Goal: Task Accomplishment & Management: Manage account settings

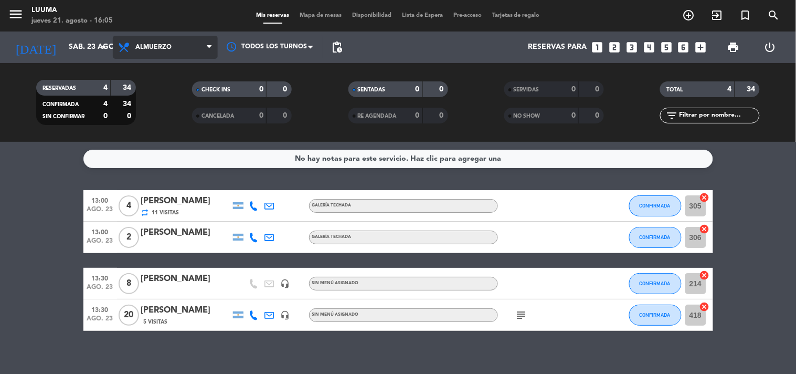
click at [143, 48] on span "Almuerzo" at bounding box center [153, 47] width 36 height 7
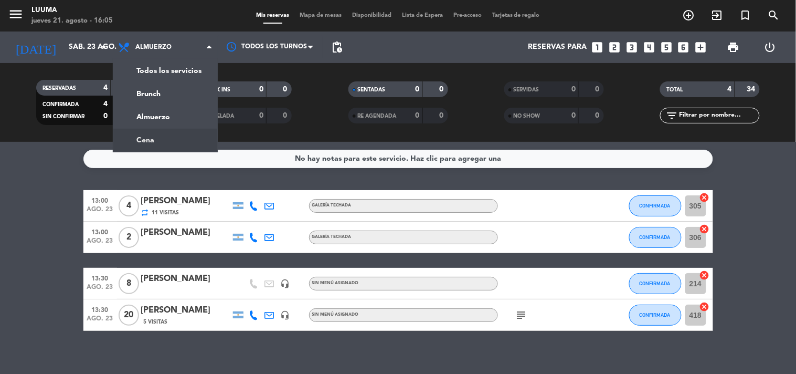
click at [165, 141] on div "menu Luuma jueves 21. agosto - 16:05 Mis reservas Mapa de mesas Disponibilidad …" at bounding box center [398, 71] width 796 height 142
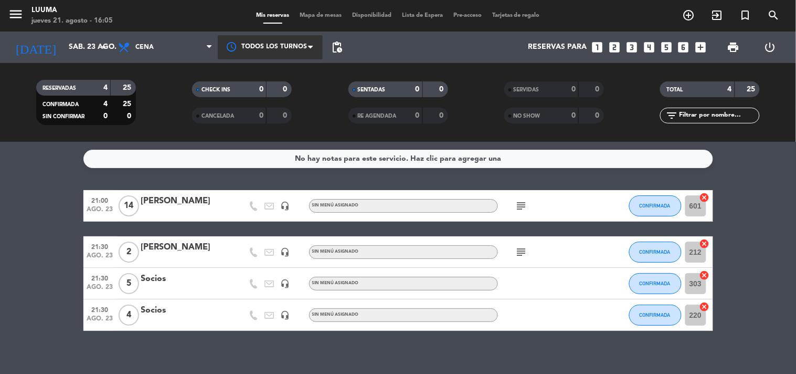
click at [282, 39] on div at bounding box center [270, 47] width 105 height 24
click at [307, 18] on div "Mis reservas Mapa de mesas Disponibilidad Lista de Espera Pre-acceso Tarjetas d…" at bounding box center [398, 15] width 295 height 9
click at [310, 17] on span "Mapa de mesas" at bounding box center [321, 16] width 52 height 6
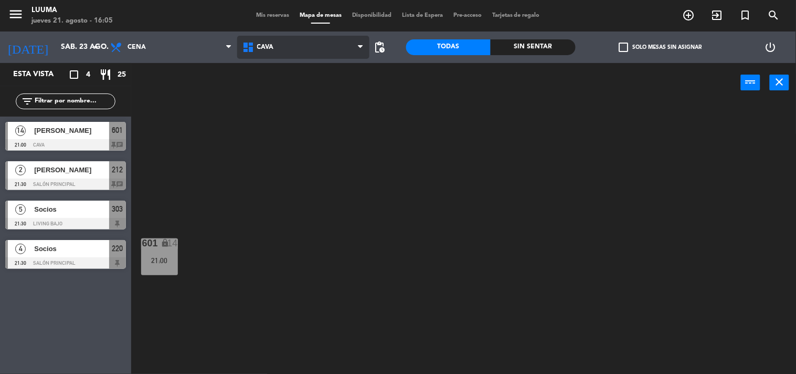
click at [314, 46] on span "Cava" at bounding box center [303, 47] width 132 height 23
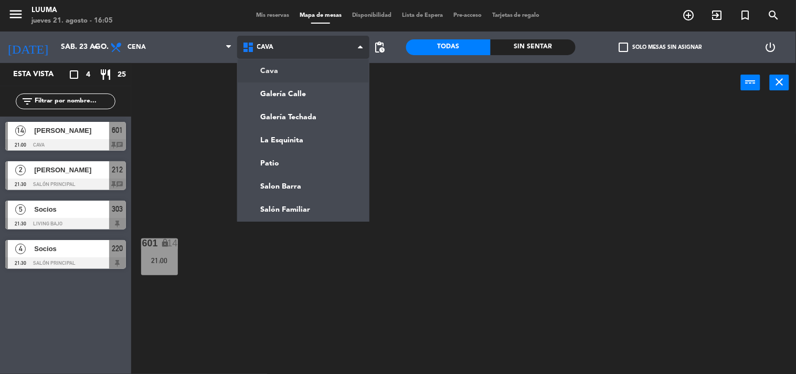
click at [314, 46] on span "Cava" at bounding box center [303, 47] width 132 height 23
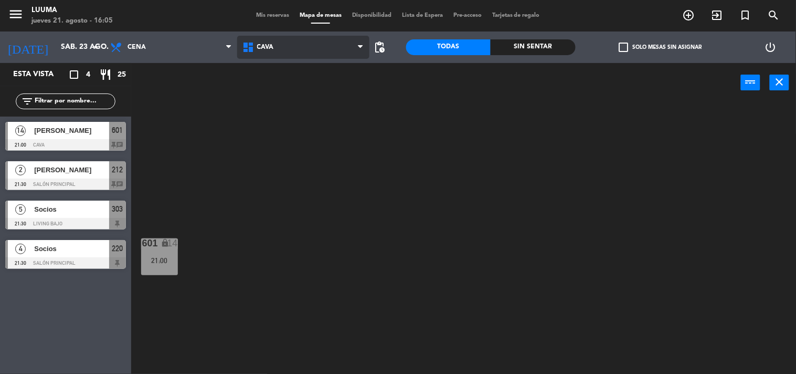
drag, startPoint x: 363, startPoint y: 43, endPoint x: 349, endPoint y: 49, distance: 15.7
click at [352, 49] on span "Cava" at bounding box center [303, 47] width 132 height 23
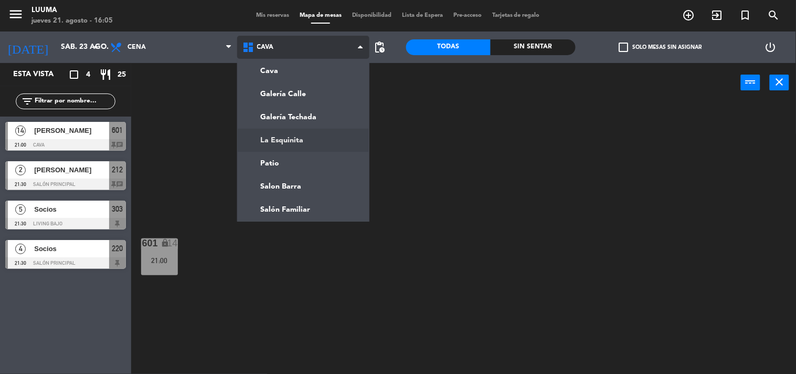
click at [320, 134] on ng-component "menu Luuma jueves 21. agosto - 16:05 Mis reservas Mapa de mesas Disponibilidad …" at bounding box center [398, 187] width 796 height 374
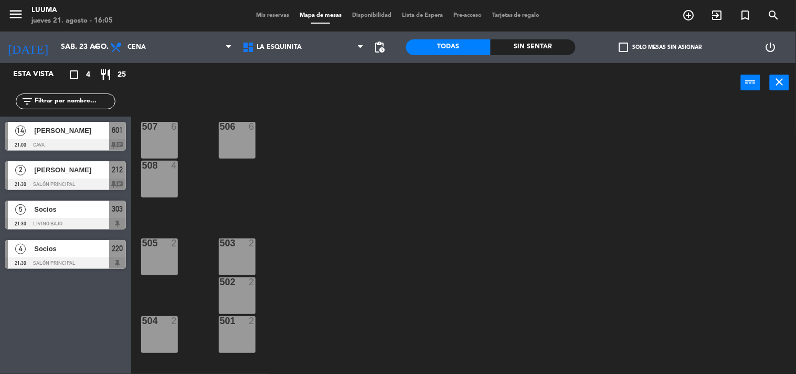
click at [164, 140] on div "507 6" at bounding box center [159, 140] width 37 height 37
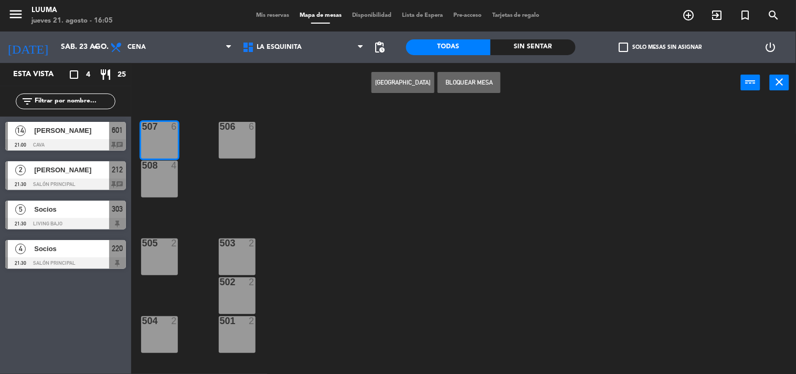
click at [258, 138] on div "507 6 506 6 508 4 505 2 503 2 502 2 504 2 501 2" at bounding box center [467, 238] width 657 height 271
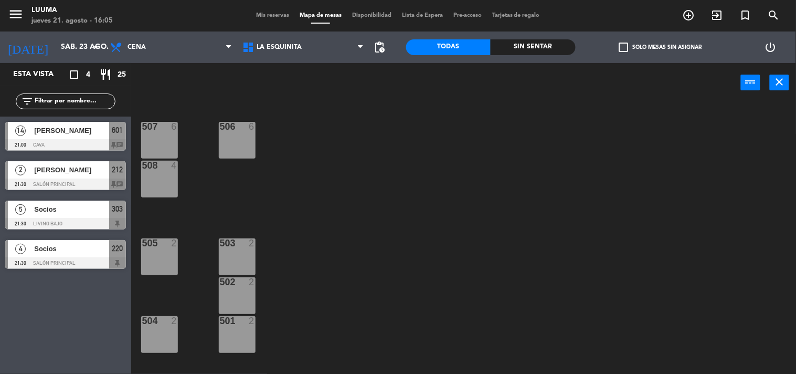
click at [242, 135] on div "506 6" at bounding box center [237, 140] width 37 height 37
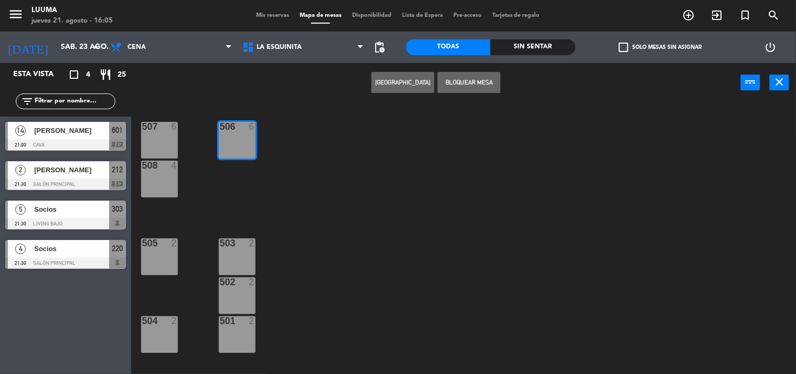
click at [158, 149] on div "507 6" at bounding box center [159, 140] width 37 height 37
click at [158, 171] on div "508 4" at bounding box center [159, 166] width 37 height 10
click at [165, 175] on div "508 4" at bounding box center [159, 179] width 37 height 37
click at [403, 81] on button "[GEOGRAPHIC_DATA]" at bounding box center [403, 82] width 63 height 21
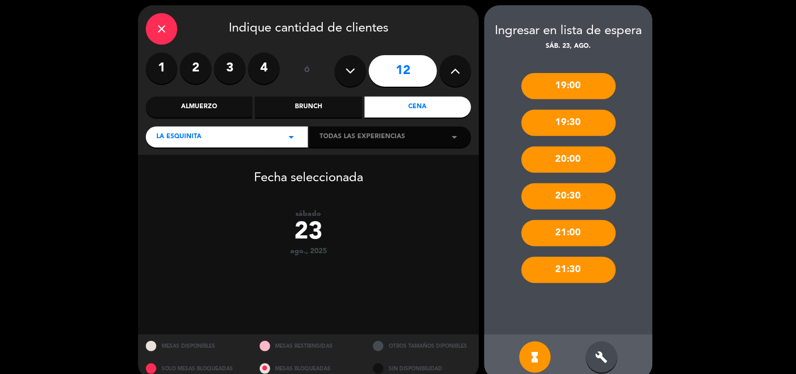
scroll to position [53, 0]
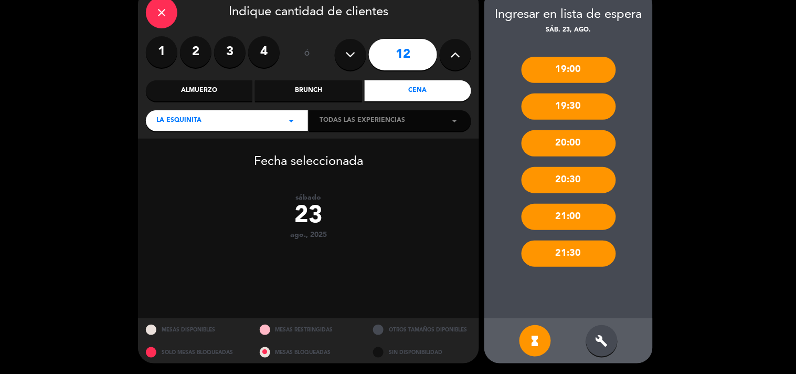
click at [589, 347] on div "build" at bounding box center [601, 340] width 31 height 31
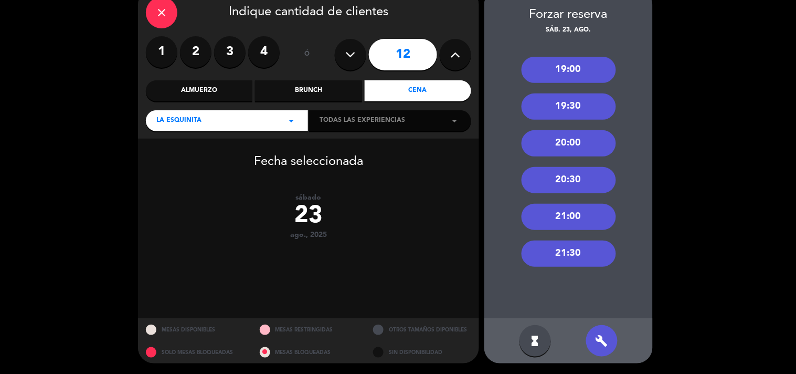
click at [549, 171] on div "20:30" at bounding box center [569, 180] width 94 height 26
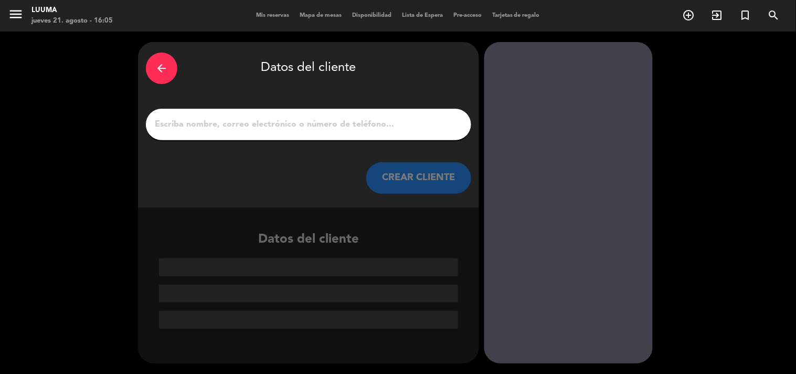
scroll to position [0, 0]
click at [335, 119] on input "1" at bounding box center [309, 124] width 310 height 15
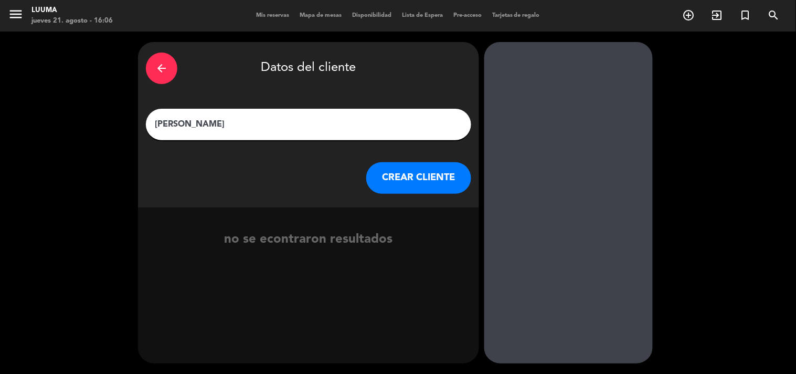
type input "[PERSON_NAME]"
click at [437, 183] on button "CREAR CLIENTE" at bounding box center [418, 177] width 105 height 31
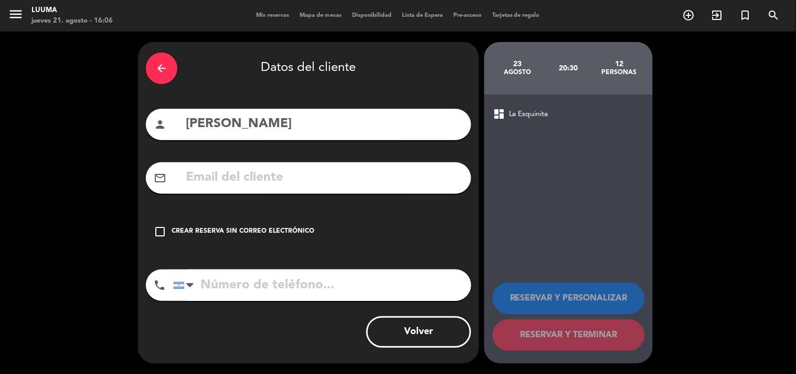
drag, startPoint x: 274, startPoint y: 292, endPoint x: 269, endPoint y: 274, distance: 19.1
click at [274, 290] on input "tel" at bounding box center [322, 284] width 298 height 31
type input "3515938930"
click at [277, 222] on div "check_box_outline_blank Crear reserva sin correo electrónico" at bounding box center [308, 231] width 325 height 31
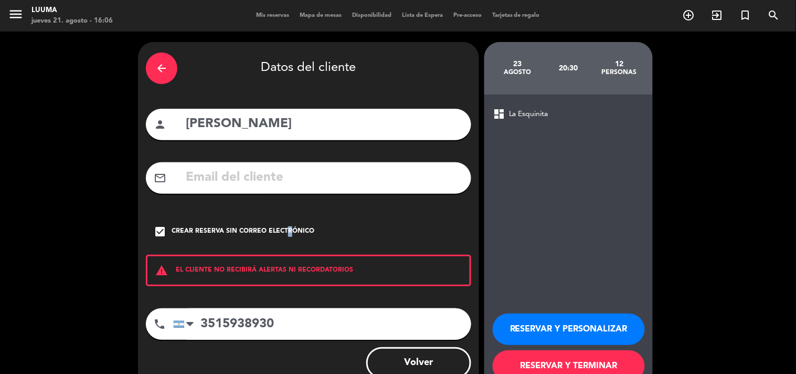
click at [285, 227] on div "Crear reserva sin correo electrónico" at bounding box center [243, 231] width 143 height 10
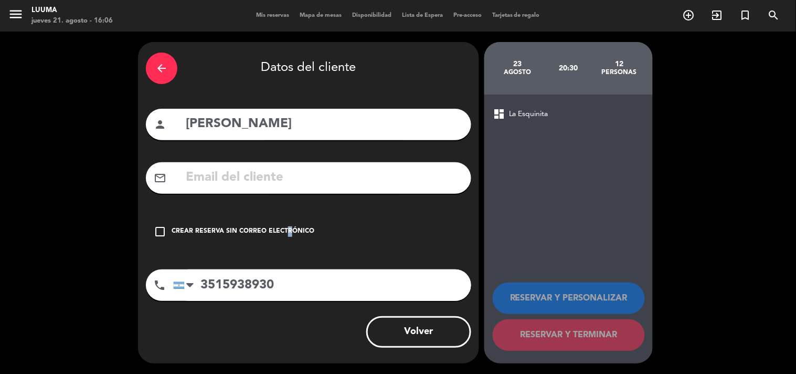
click at [285, 227] on div "Crear reserva sin correo electrónico" at bounding box center [243, 231] width 143 height 10
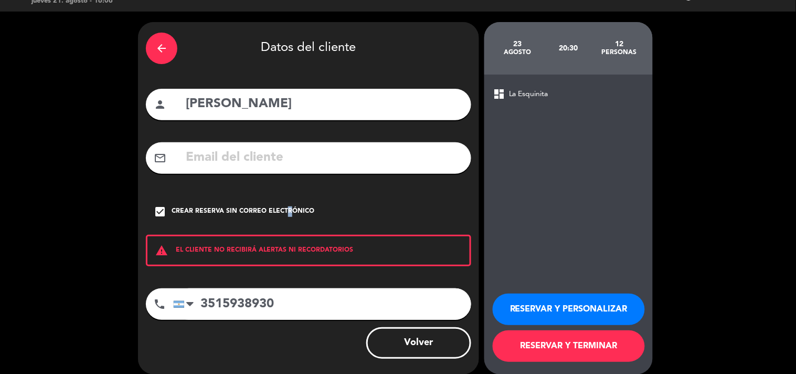
scroll to position [30, 0]
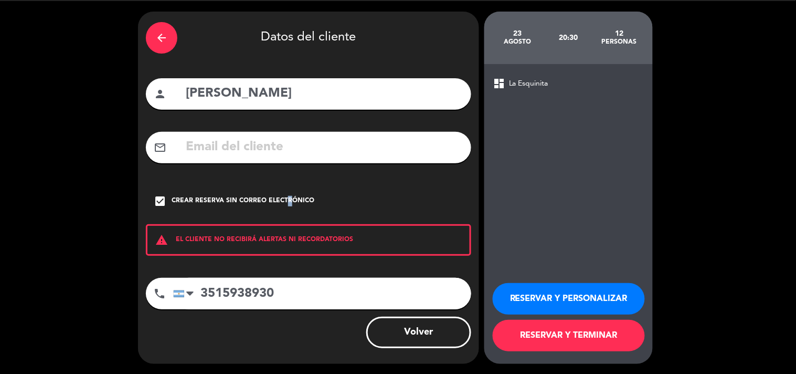
click at [600, 324] on button "RESERVAR Y TERMINAR" at bounding box center [569, 335] width 152 height 31
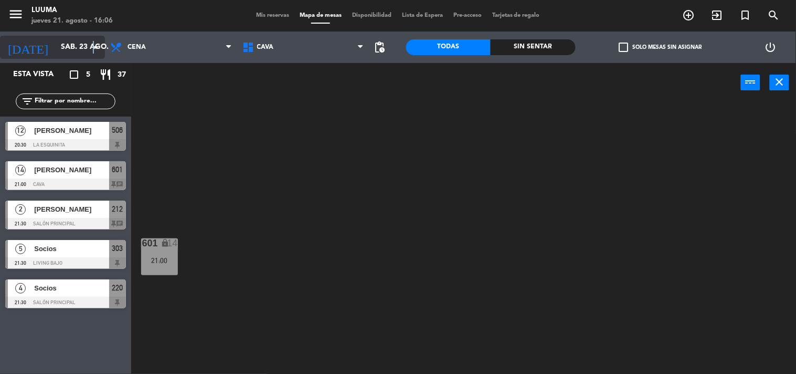
click at [93, 49] on icon "arrow_drop_down" at bounding box center [96, 47] width 13 height 13
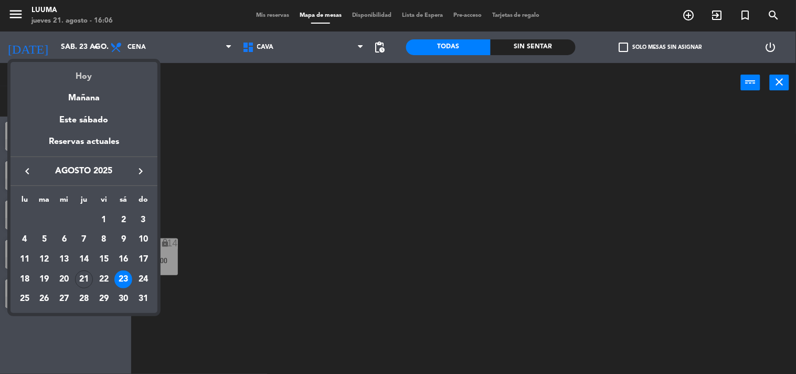
click at [97, 76] on div "Hoy" at bounding box center [83, 73] width 147 height 22
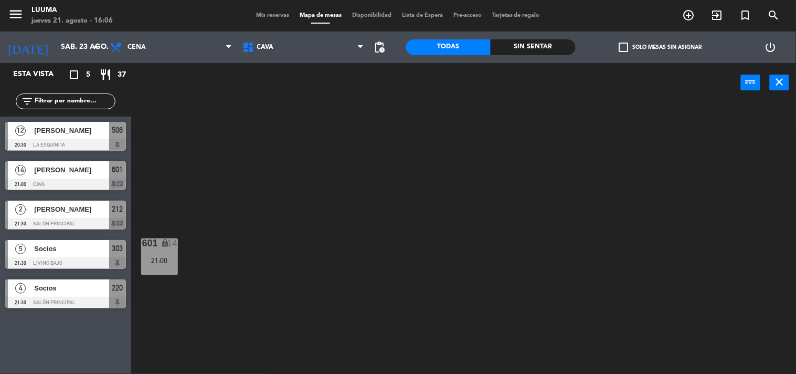
type input "jue. 21 ago."
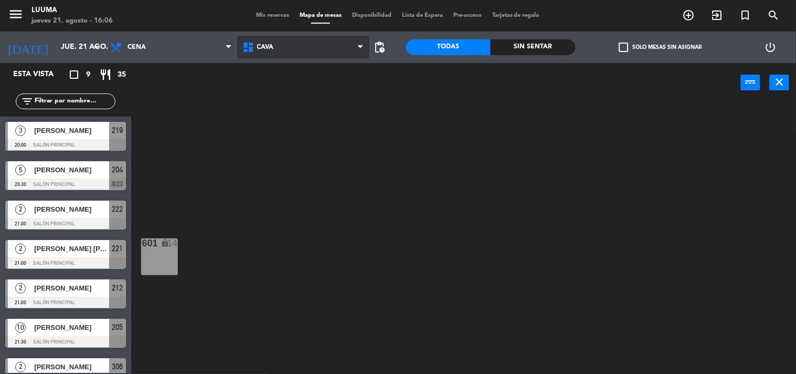
click at [287, 46] on span "Cava" at bounding box center [303, 47] width 132 height 23
click at [299, 133] on ng-component "menu Luuma jueves 21. agosto - 16:06 Mis reservas Mapa de mesas Disponibilidad …" at bounding box center [398, 187] width 796 height 374
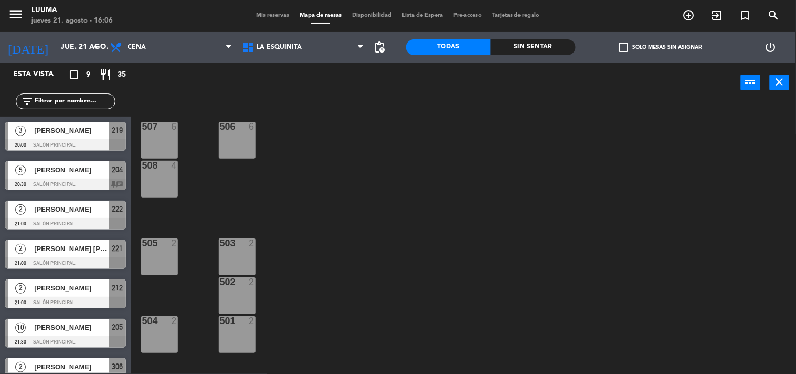
click at [174, 134] on div "507 6" at bounding box center [159, 140] width 37 height 37
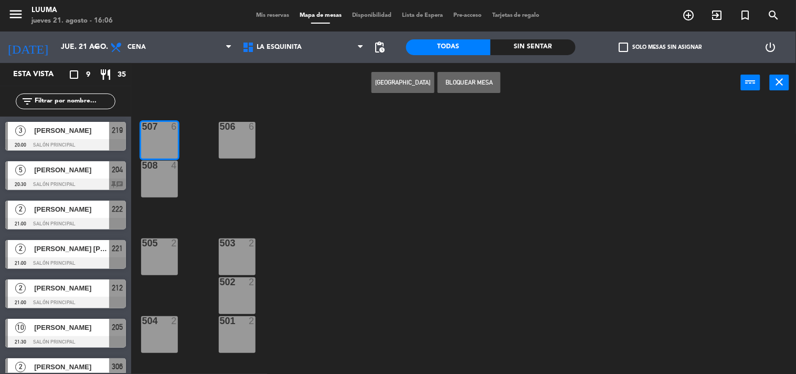
click at [238, 132] on div "506 6" at bounding box center [237, 140] width 37 height 37
click at [406, 85] on button "[GEOGRAPHIC_DATA]" at bounding box center [403, 82] width 63 height 21
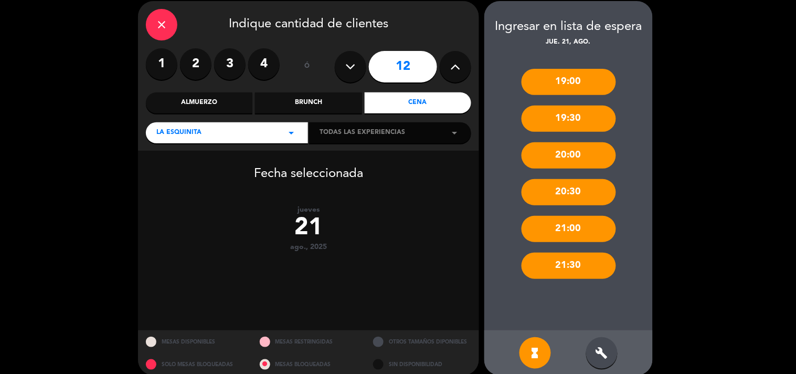
scroll to position [53, 0]
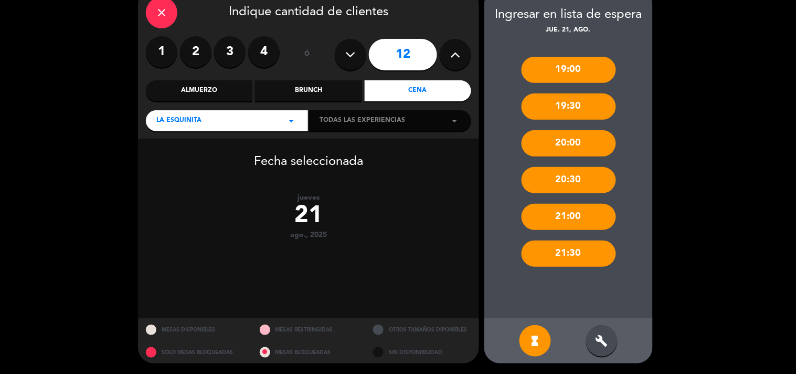
click at [594, 338] on div "build" at bounding box center [601, 340] width 31 height 31
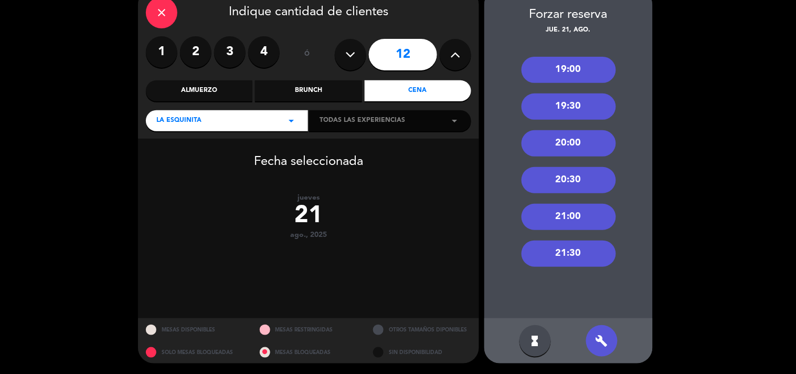
click at [578, 175] on div "20:30" at bounding box center [569, 180] width 94 height 26
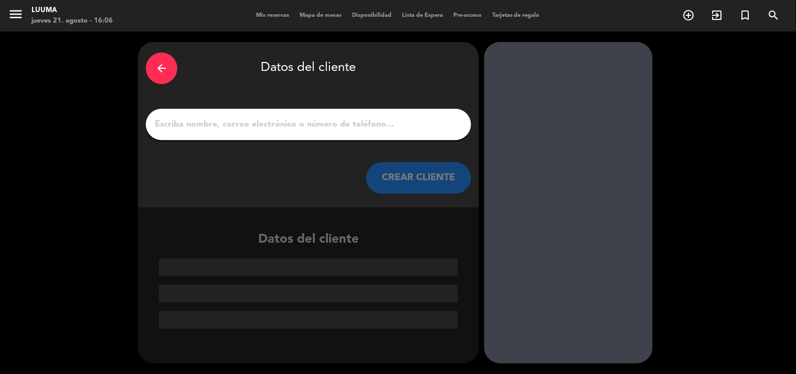
scroll to position [0, 0]
click at [332, 120] on input "1" at bounding box center [309, 124] width 310 height 15
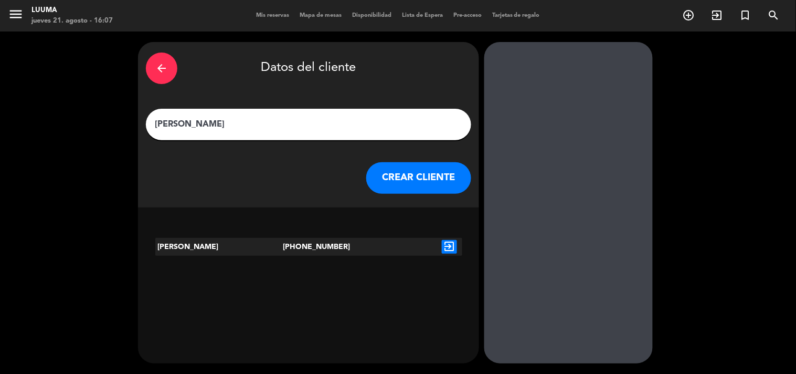
type input "[PERSON_NAME]"
click at [442, 256] on div "[PERSON_NAME] [PHONE_NUMBER] exit_to_app" at bounding box center [308, 253] width 341 height 48
click at [449, 254] on div "exit_to_app" at bounding box center [450, 247] width 26 height 18
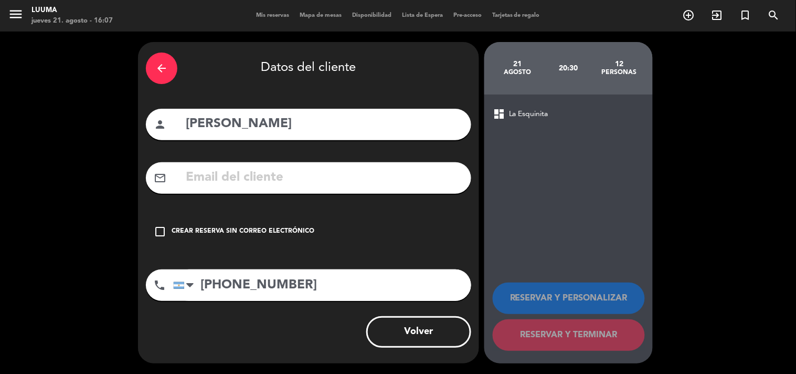
click at [304, 229] on div "Crear reserva sin correo electrónico" at bounding box center [243, 231] width 143 height 10
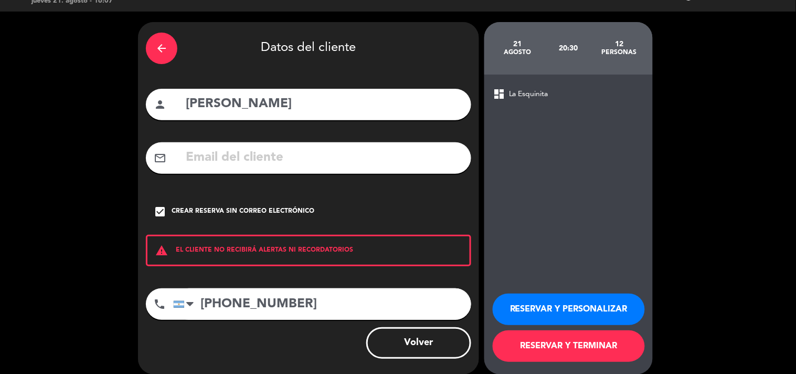
scroll to position [30, 0]
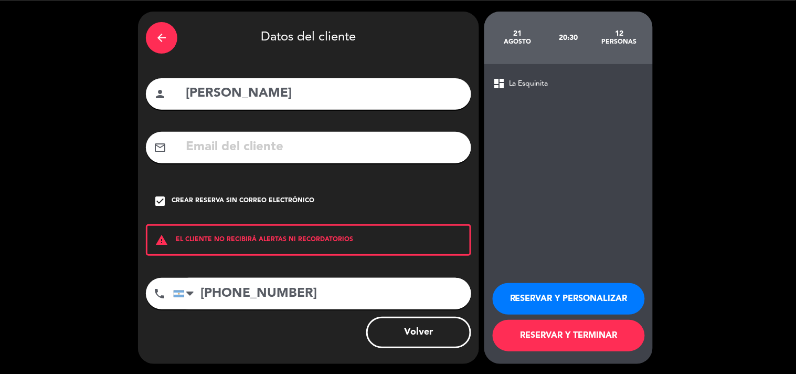
click at [562, 327] on button "RESERVAR Y TERMINAR" at bounding box center [569, 335] width 152 height 31
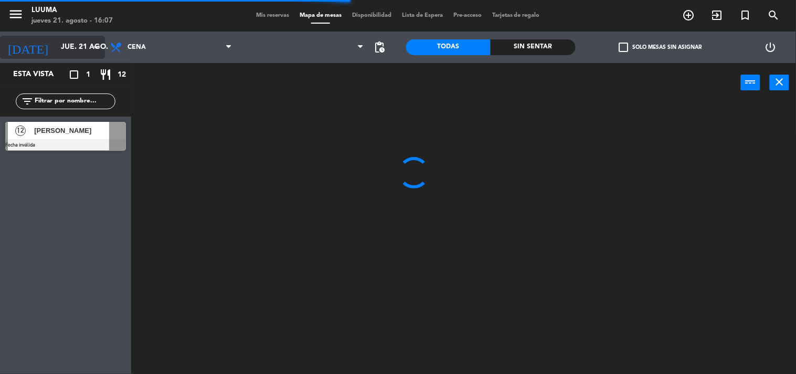
click at [79, 45] on input "jue. 21 ago." at bounding box center [106, 47] width 100 height 19
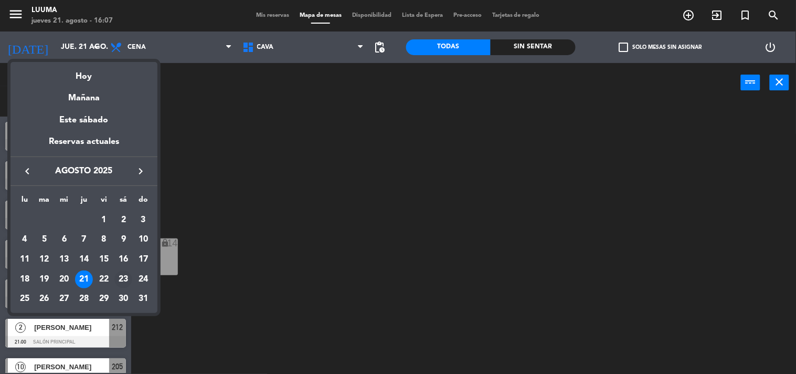
click at [129, 274] on div "23" at bounding box center [123, 279] width 18 height 18
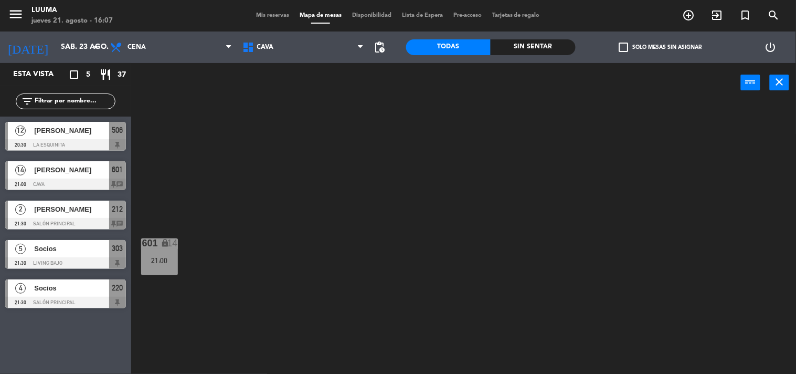
click at [66, 127] on span "[PERSON_NAME]" at bounding box center [71, 130] width 75 height 11
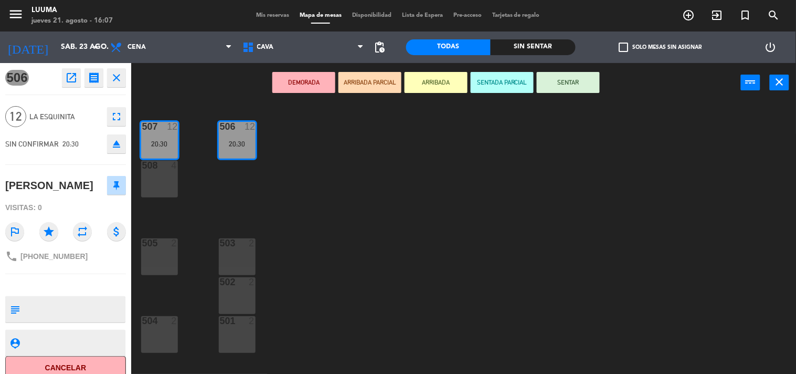
click at [86, 354] on div at bounding box center [74, 343] width 100 height 26
click at [91, 361] on button "Cancelar" at bounding box center [65, 368] width 121 height 24
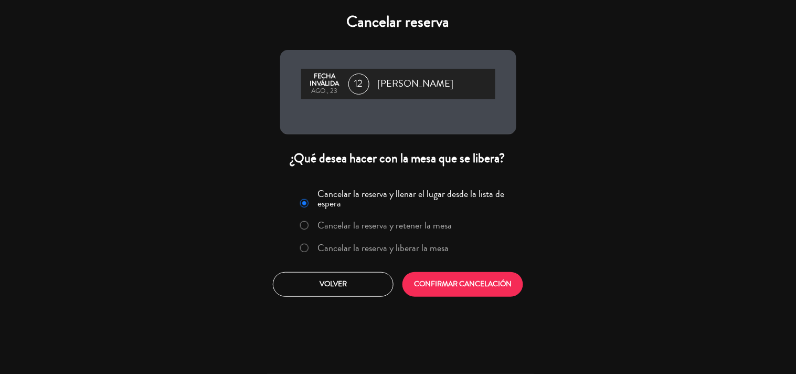
click at [415, 258] on div "Cancelar la reserva y llenar el lugar desde la lista de espera Cancelar la rese…" at bounding box center [398, 223] width 223 height 77
click at [422, 247] on label "Cancelar la reserva y liberar la mesa" at bounding box center [383, 247] width 131 height 9
click at [462, 288] on button "CONFIRMAR CANCELACIÓN" at bounding box center [463, 284] width 121 height 25
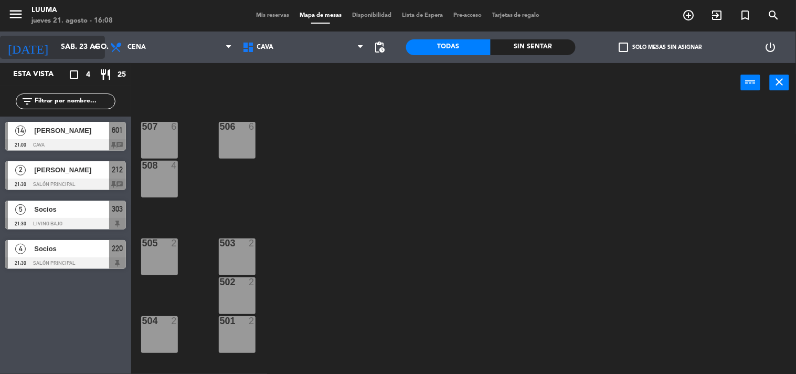
click at [80, 53] on input "sáb. 23 ago." at bounding box center [106, 47] width 100 height 19
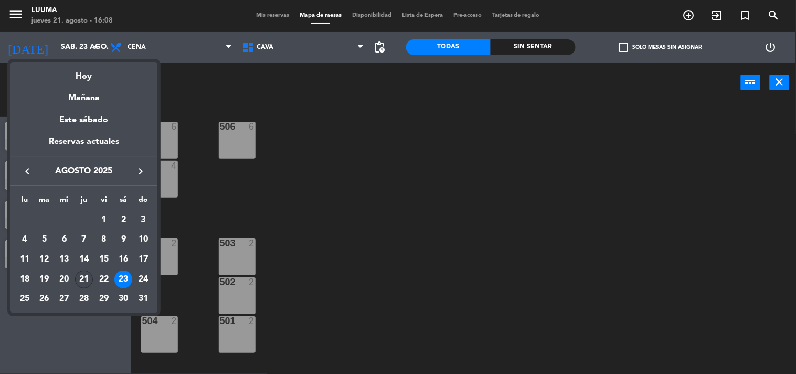
click at [88, 279] on div "21" at bounding box center [84, 279] width 18 height 18
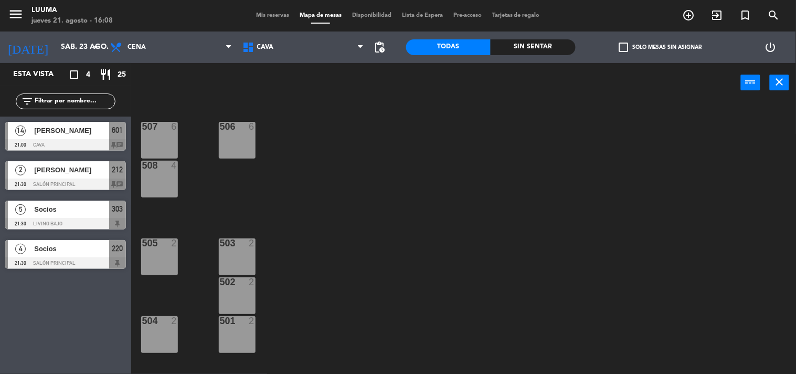
type input "jue. 21 ago."
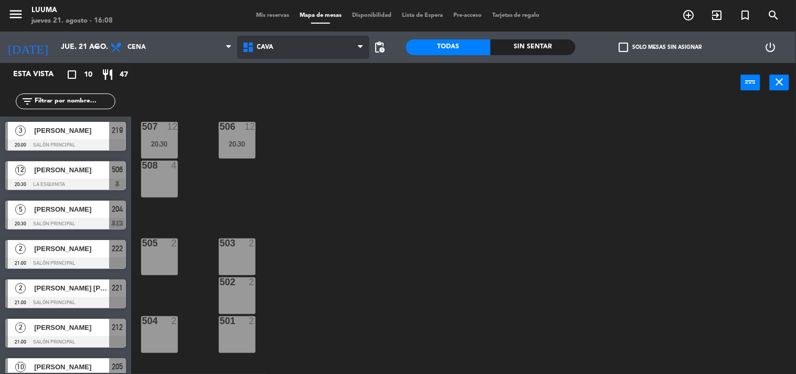
click at [330, 45] on span "Cava" at bounding box center [303, 47] width 132 height 23
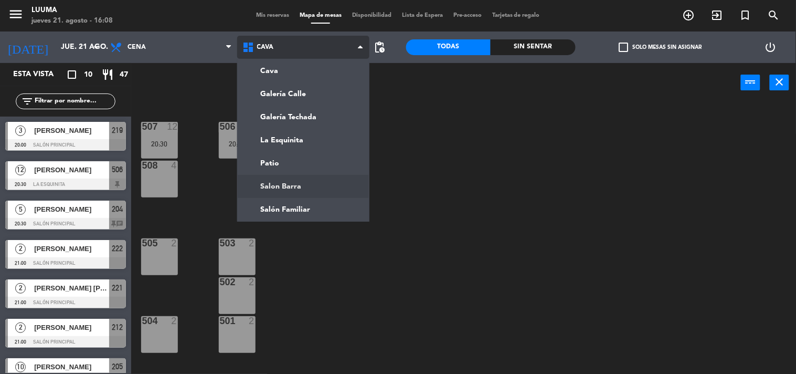
click at [298, 196] on ng-component "menu Luuma jueves 21. agosto - 16:08 Mis reservas Mapa de mesas Disponibilidad …" at bounding box center [398, 187] width 796 height 374
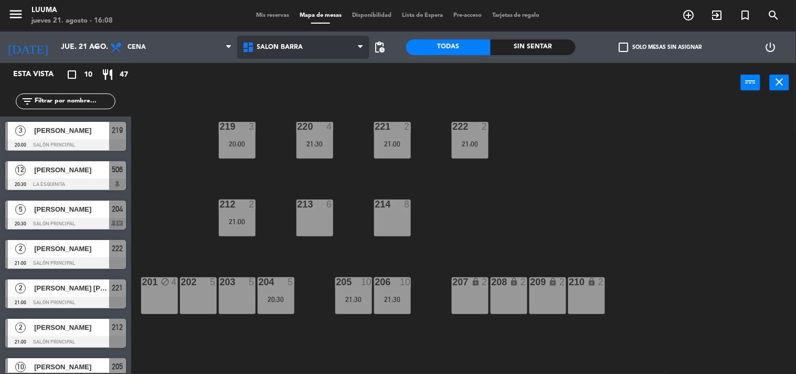
click at [332, 45] on span "Salon Barra" at bounding box center [303, 47] width 132 height 23
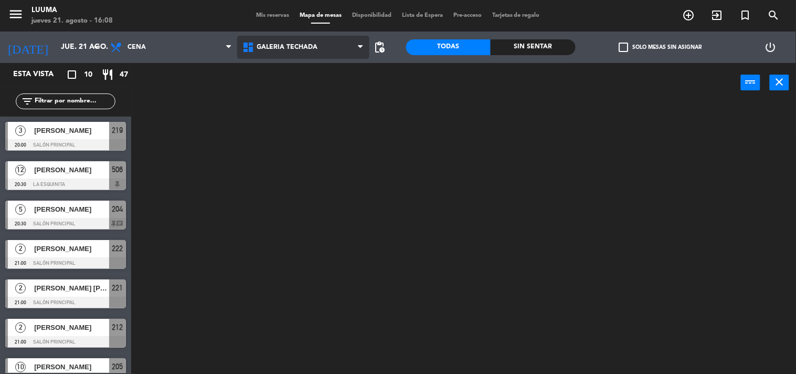
click at [318, 121] on ng-component "menu Luuma jueves 21. agosto - 16:08 Mis reservas Mapa de mesas Disponibilidad …" at bounding box center [398, 187] width 796 height 374
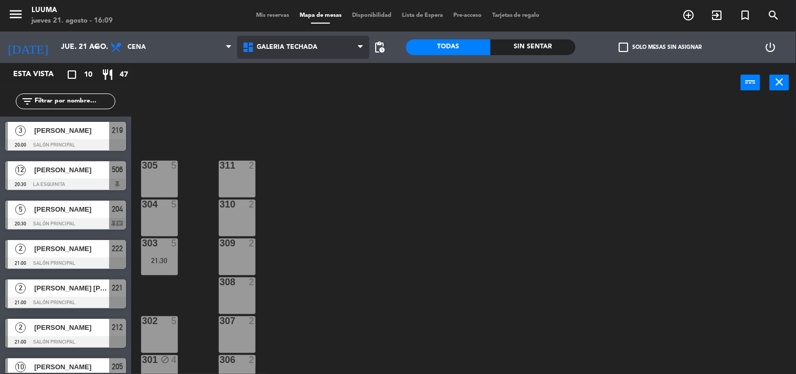
click at [279, 45] on span "Galería Techada" at bounding box center [287, 47] width 61 height 7
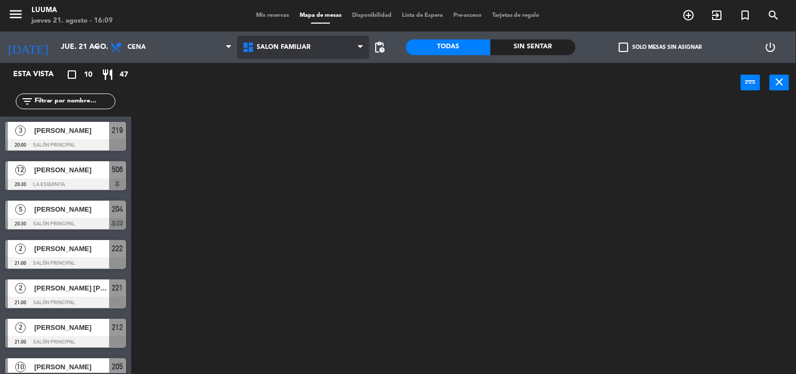
click at [312, 205] on ng-component "menu Luuma jueves 21. agosto - 16:09 Mis reservas Mapa de mesas Disponibilidad …" at bounding box center [398, 187] width 796 height 374
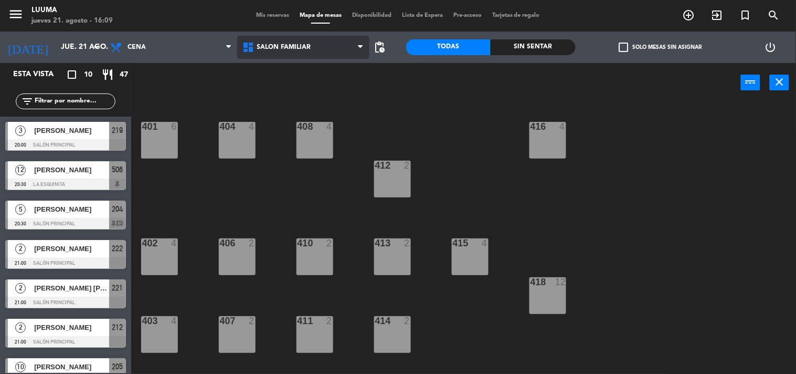
click at [297, 53] on span "Salón Familiar" at bounding box center [303, 47] width 132 height 23
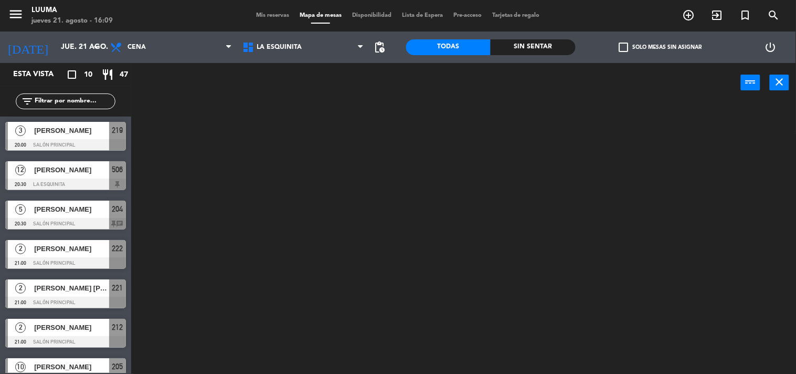
click at [306, 145] on ng-component "menu Luuma jueves 21. agosto - 16:09 Mis reservas Mapa de mesas Disponibilidad …" at bounding box center [398, 187] width 796 height 374
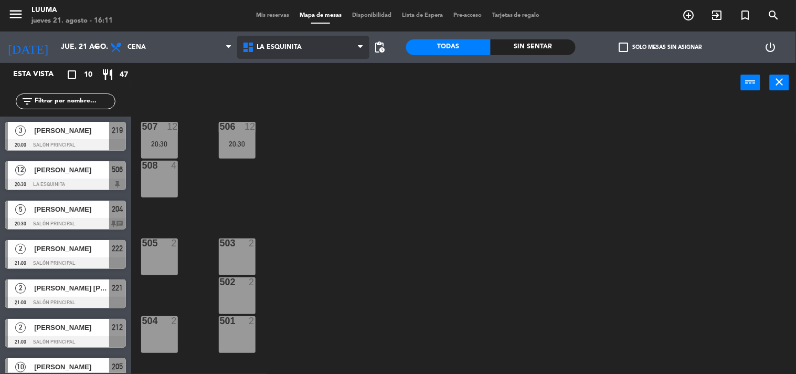
click at [318, 45] on span "La Esquinita" at bounding box center [303, 47] width 132 height 23
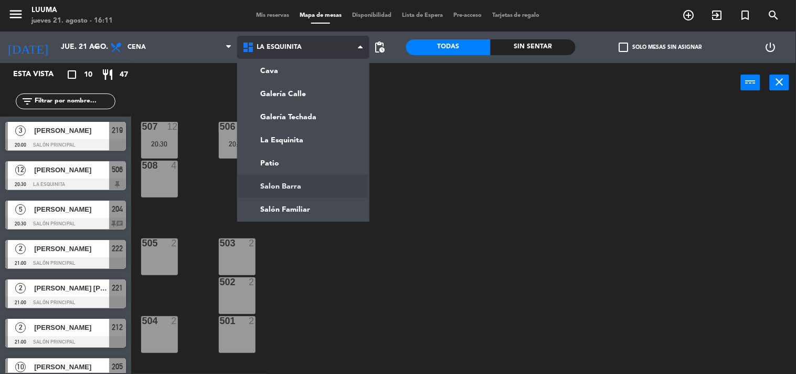
click at [324, 195] on ng-component "menu Luuma jueves 21. agosto - 16:11 Mis reservas Mapa de mesas Disponibilidad …" at bounding box center [398, 187] width 796 height 374
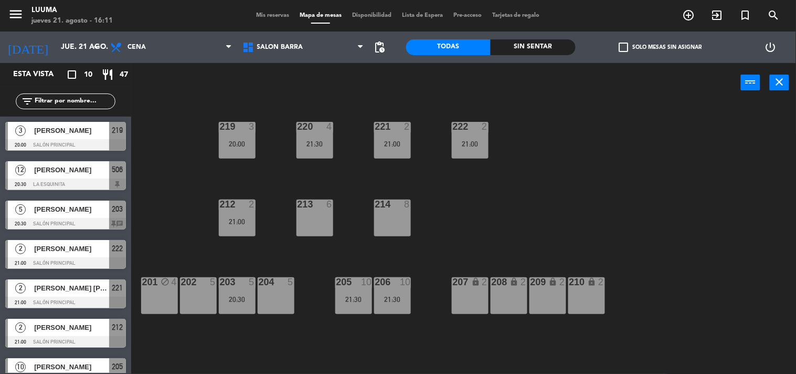
drag, startPoint x: 290, startPoint y: 66, endPoint x: 295, endPoint y: 60, distance: 7.5
click at [290, 66] on div "power_input close" at bounding box center [436, 83] width 610 height 40
drag, startPoint x: 295, startPoint y: 60, endPoint x: 310, endPoint y: 46, distance: 20.8
click at [296, 60] on div "Cava Galería Calle Galería Techada La Esquinita Patio Salon Barra [GEOGRAPHIC_D…" at bounding box center [303, 46] width 132 height 31
click at [311, 46] on span "Salon Barra" at bounding box center [303, 47] width 132 height 23
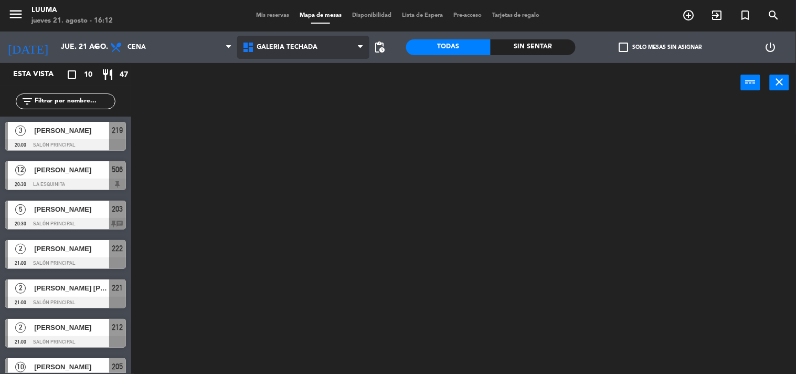
click at [314, 114] on ng-component "menu Luuma jueves 21. agosto - 16:12 Mis reservas Mapa de mesas Disponibilidad …" at bounding box center [398, 187] width 796 height 374
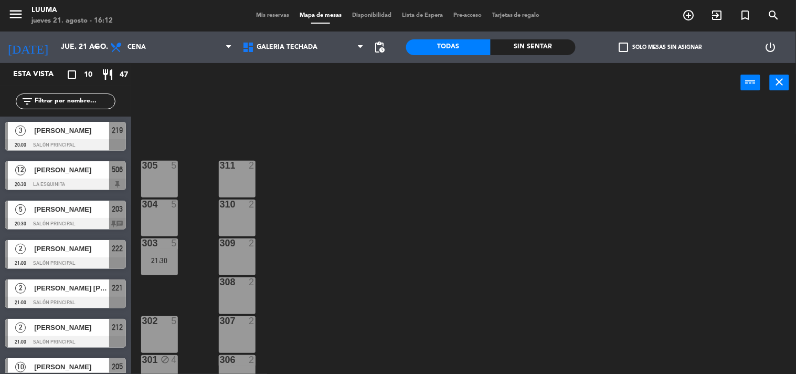
scroll to position [17, 0]
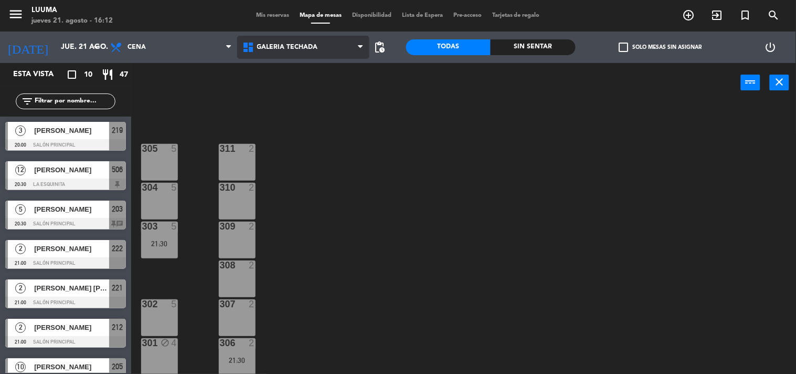
drag, startPoint x: 326, startPoint y: 67, endPoint x: 315, endPoint y: 39, distance: 29.2
click at [318, 61] on ng-component "menu Luuma jueves 21. agosto - 16:12 Mis reservas Mapa de mesas Disponibilidad …" at bounding box center [398, 187] width 796 height 374
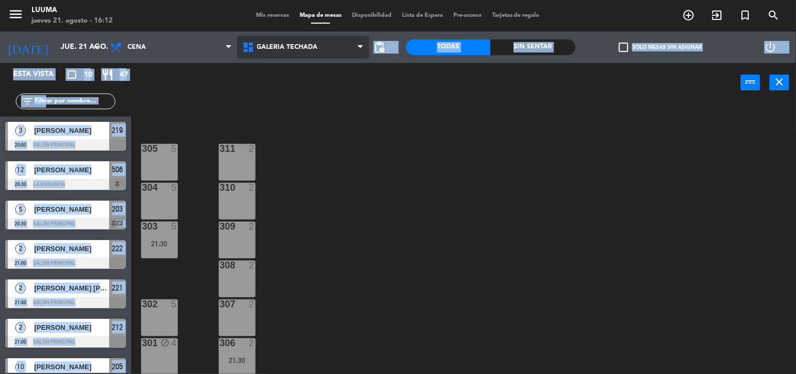
click at [314, 42] on span "Galería Techada" at bounding box center [303, 47] width 132 height 23
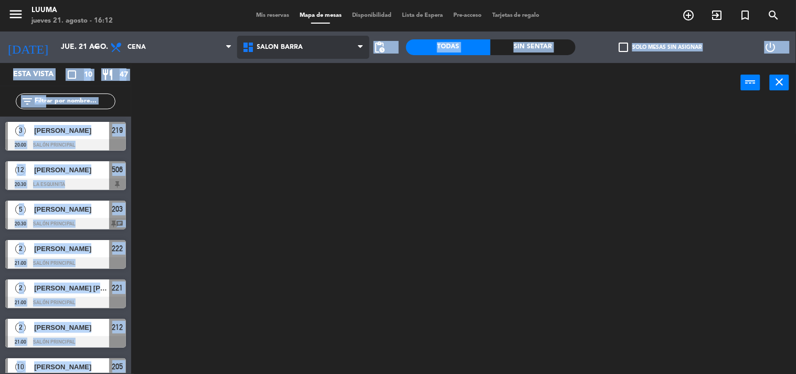
scroll to position [0, 0]
click at [317, 193] on ng-component "menu Luuma jueves 21. agosto - 16:12 Mis reservas Mapa de mesas Disponibilidad …" at bounding box center [398, 187] width 796 height 374
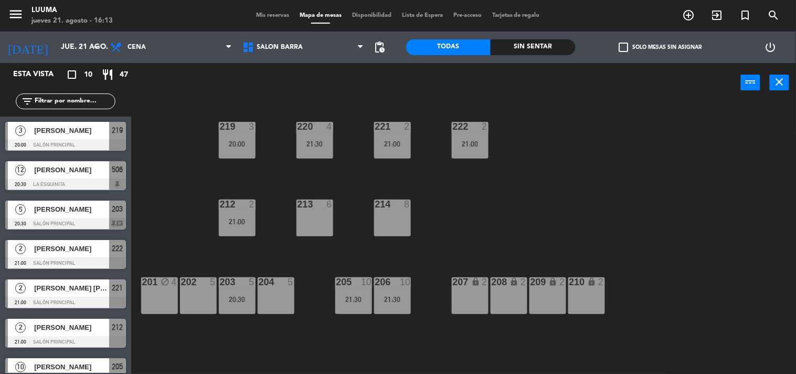
click at [262, 18] on span "Mis reservas" at bounding box center [273, 16] width 44 height 6
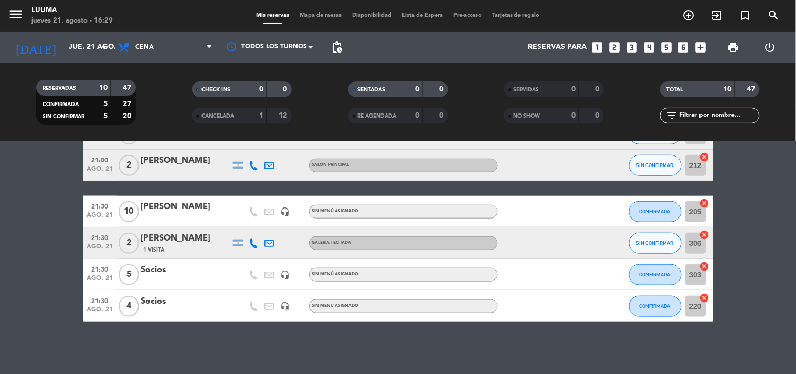
scroll to position [52, 0]
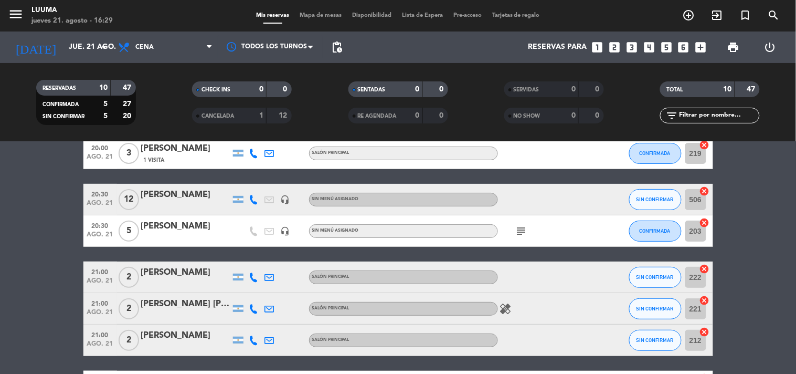
click at [586, 192] on div at bounding box center [545, 199] width 94 height 31
click at [240, 11] on div "Mis reservas Mapa de mesas Disponibilidad Lista de Espera Pre-acceso Tarjetas d…" at bounding box center [398, 15] width 398 height 9
click at [177, 202] on div at bounding box center [185, 206] width 89 height 8
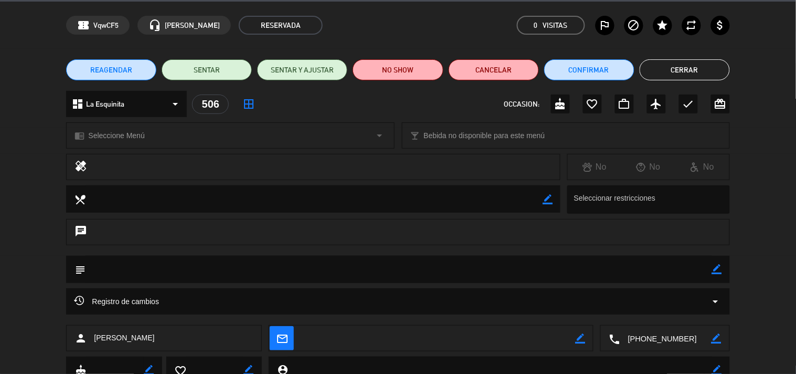
scroll to position [0, 0]
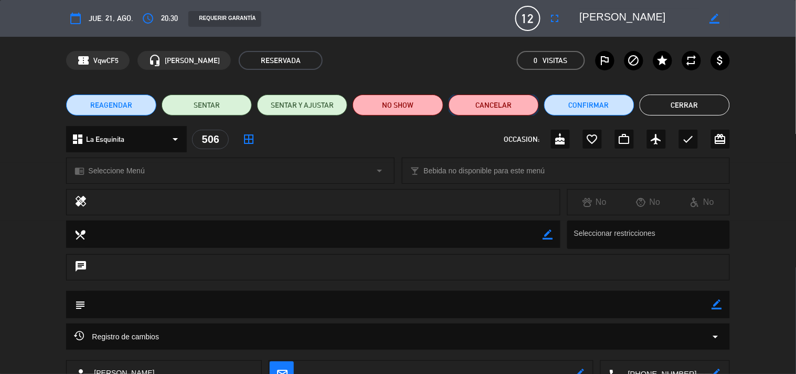
click at [517, 104] on button "Cancelar" at bounding box center [494, 104] width 90 height 21
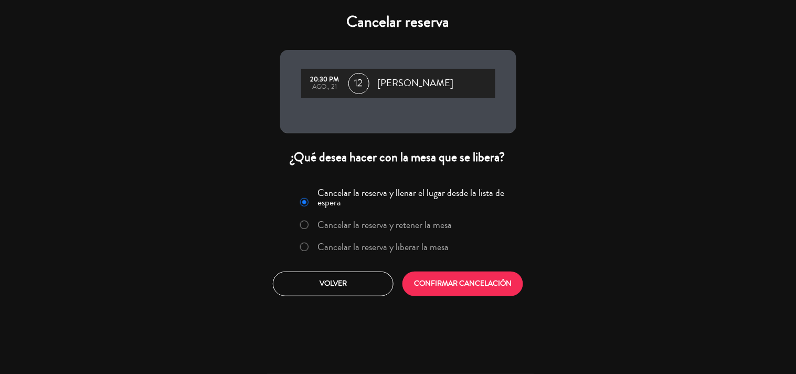
drag, startPoint x: 407, startPoint y: 235, endPoint x: 406, endPoint y: 243, distance: 7.9
click at [406, 243] on div "Cancelar la reserva y llenar el lugar desde la lista de espera Cancelar la rese…" at bounding box center [398, 222] width 223 height 77
click at [406, 243] on label "Cancelar la reserva y liberar la mesa" at bounding box center [383, 246] width 131 height 9
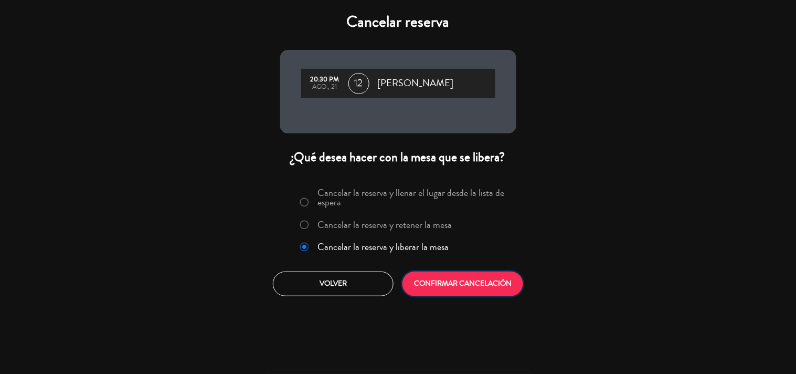
click at [438, 274] on button "CONFIRMAR CANCELACIÓN" at bounding box center [463, 283] width 121 height 25
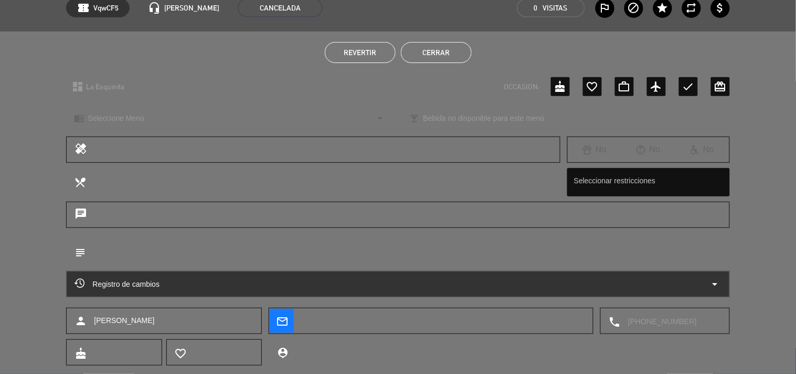
scroll to position [76, 0]
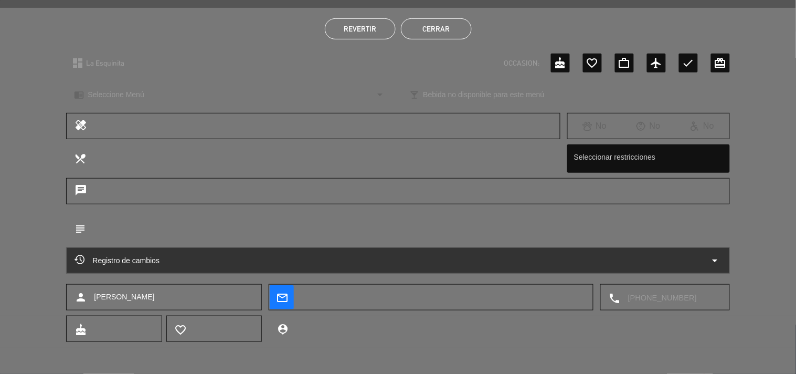
click at [428, 32] on button "Cerrar" at bounding box center [436, 28] width 71 height 21
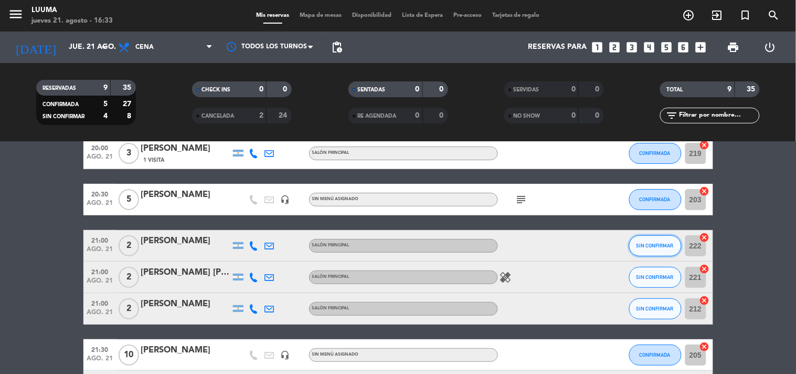
click at [661, 249] on button "SIN CONFIRMAR" at bounding box center [655, 245] width 52 height 21
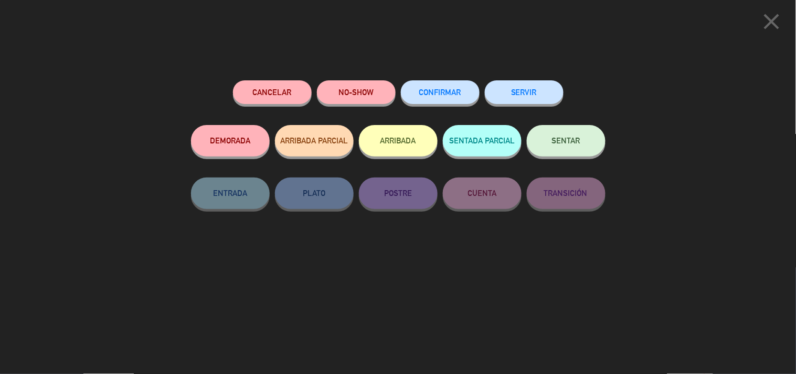
click at [437, 95] on span "CONFIRMAR" at bounding box center [440, 92] width 42 height 9
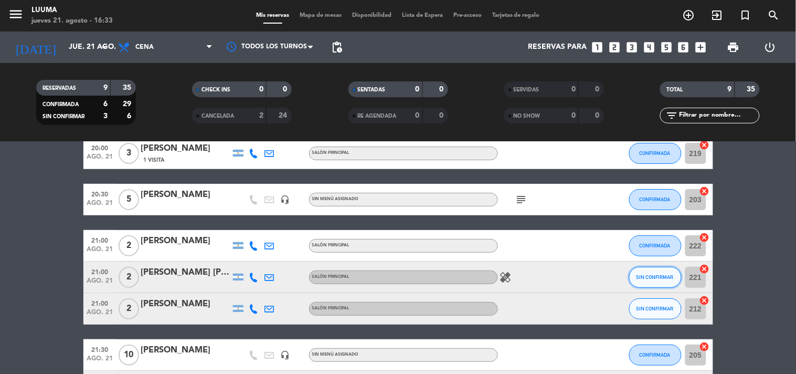
click at [667, 275] on span "SIN CONFIRMAR" at bounding box center [655, 277] width 37 height 6
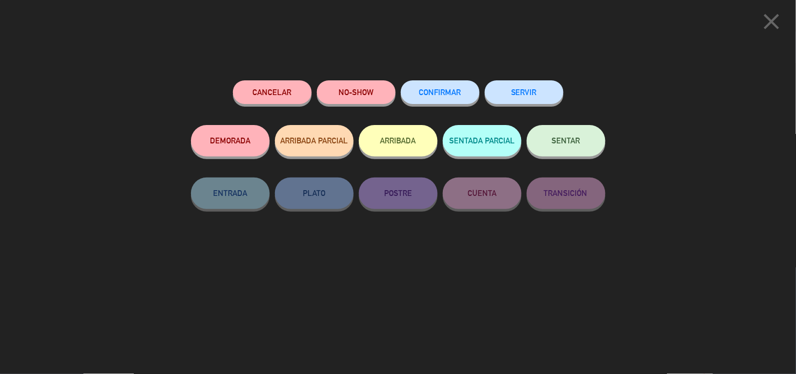
drag, startPoint x: 418, startPoint y: 86, endPoint x: 516, endPoint y: 140, distance: 111.4
click at [419, 86] on button "CONFIRMAR" at bounding box center [440, 92] width 79 height 24
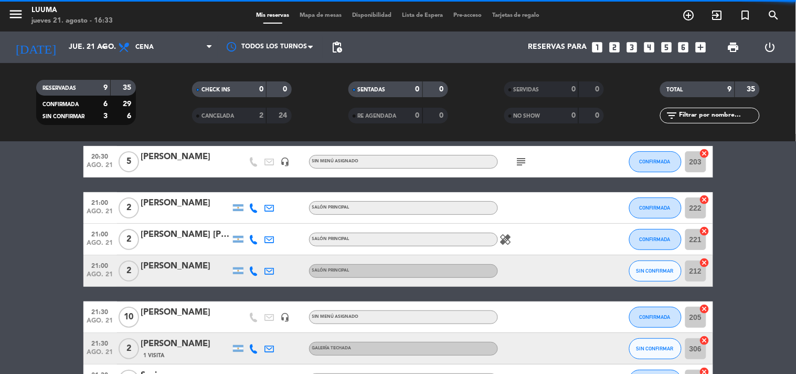
scroll to position [111, 0]
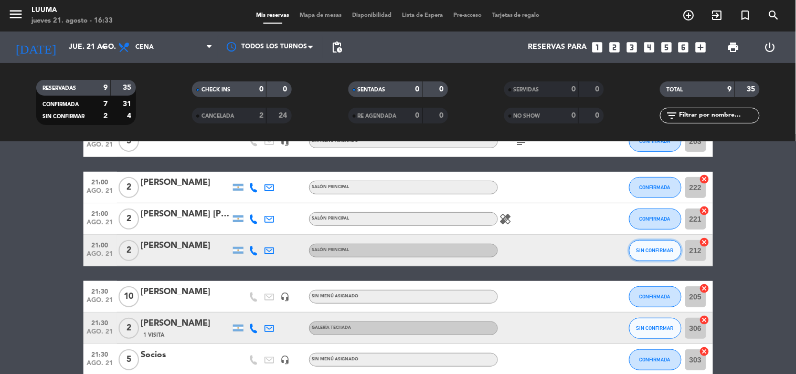
click at [655, 248] on span "SIN CONFIRMAR" at bounding box center [655, 250] width 37 height 6
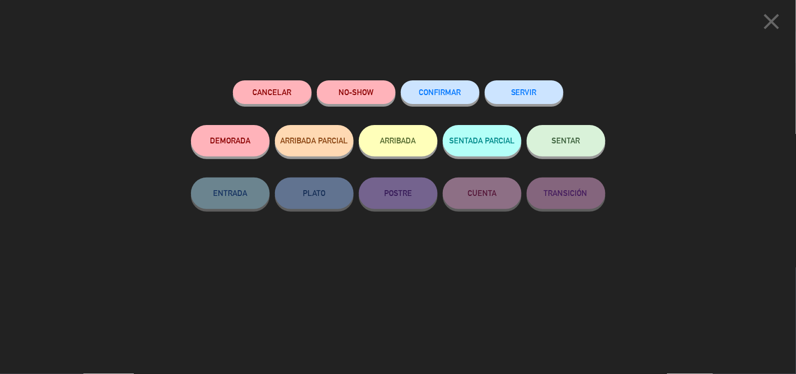
click at [453, 86] on button "CONFIRMAR" at bounding box center [440, 92] width 79 height 24
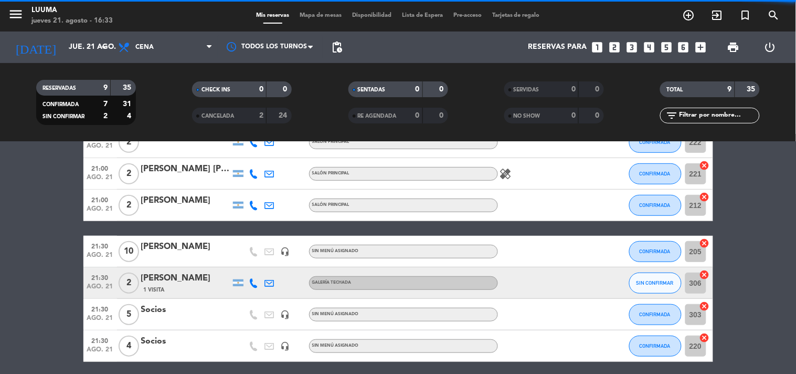
scroll to position [169, 0]
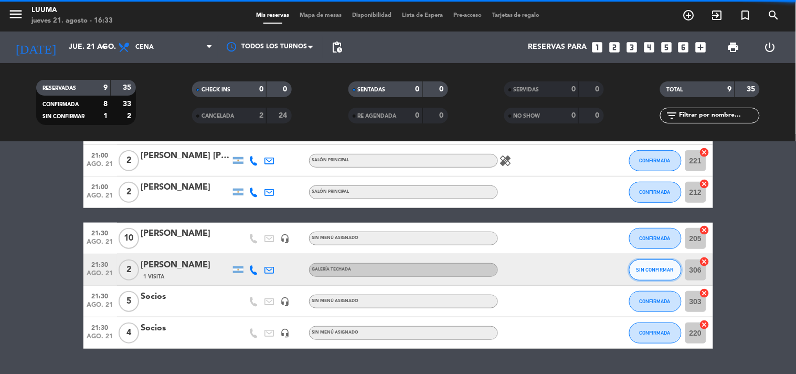
drag, startPoint x: 653, startPoint y: 247, endPoint x: 657, endPoint y: 263, distance: 16.2
click at [657, 263] on button "SIN CONFIRMAR" at bounding box center [655, 269] width 52 height 21
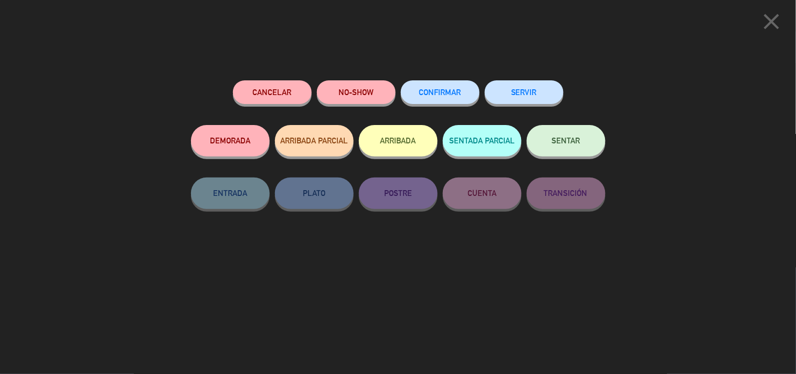
click at [461, 91] on span "CONFIRMAR" at bounding box center [440, 92] width 42 height 9
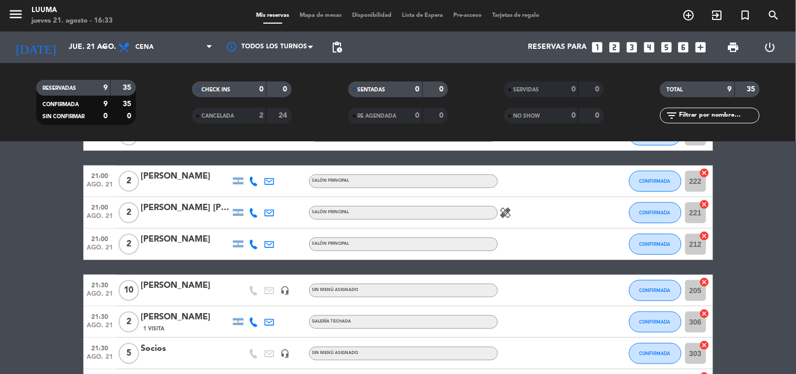
scroll to position [196, 0]
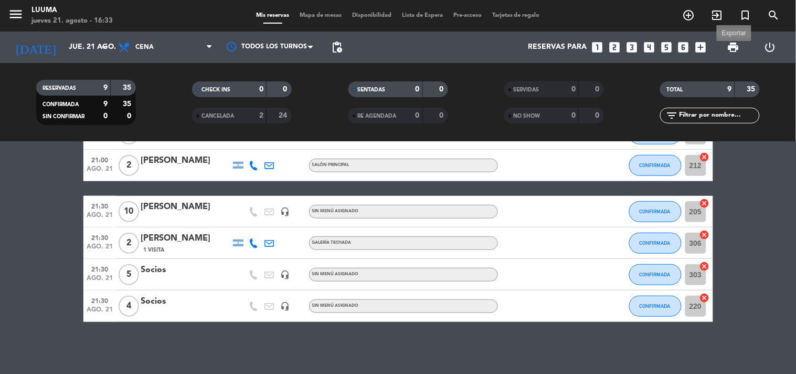
click at [737, 50] on span "print" at bounding box center [734, 47] width 13 height 13
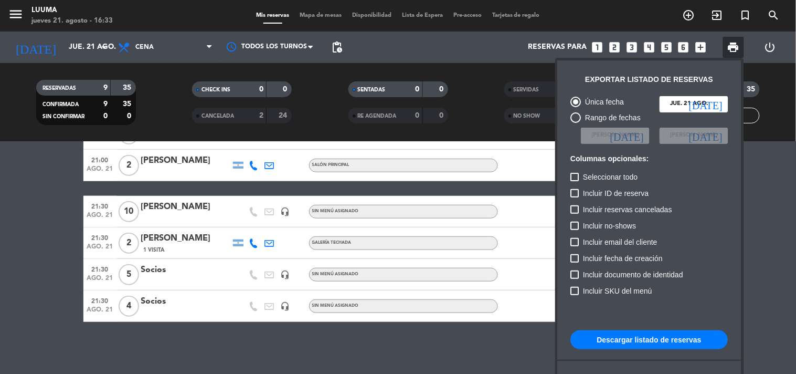
click at [630, 336] on button "Descargar listado de reservas" at bounding box center [649, 339] width 157 height 19
click at [101, 43] on div at bounding box center [398, 187] width 796 height 374
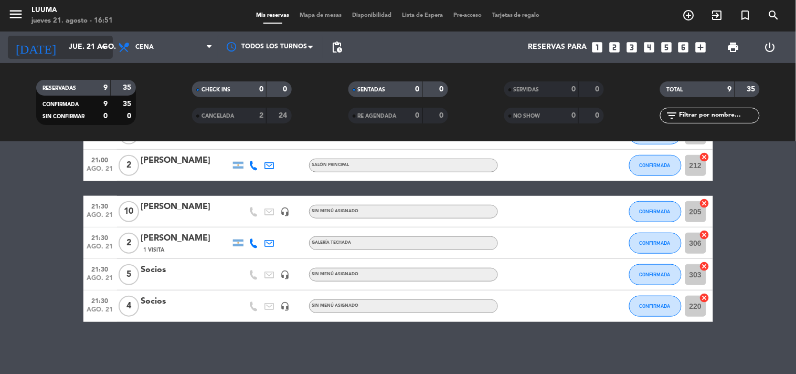
click at [101, 43] on icon "arrow_drop_down" at bounding box center [104, 47] width 13 height 13
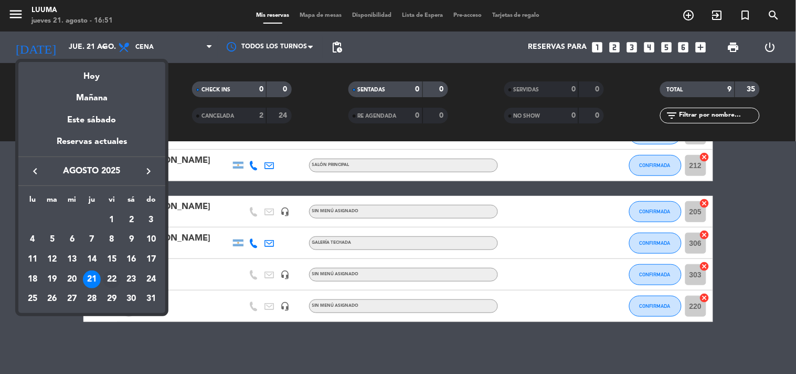
click at [106, 277] on div "22" at bounding box center [112, 279] width 18 height 18
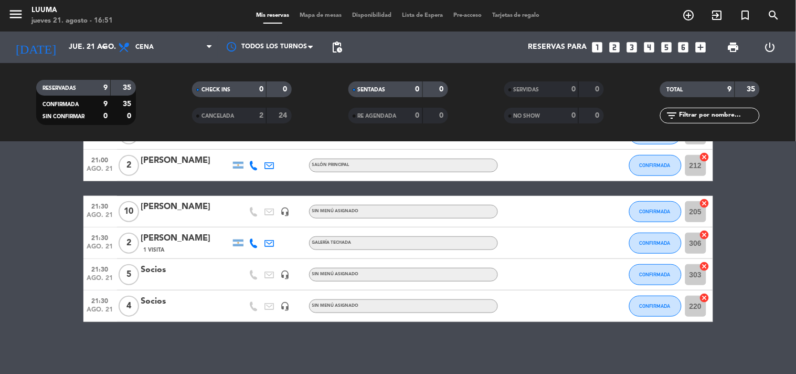
type input "vie. 22 ago."
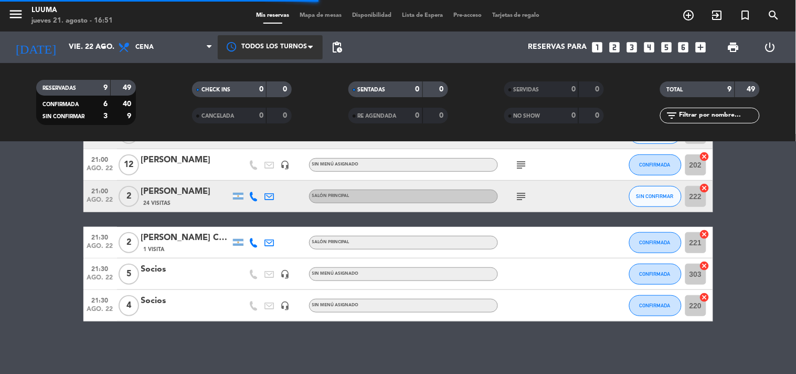
scroll to position [181, 0]
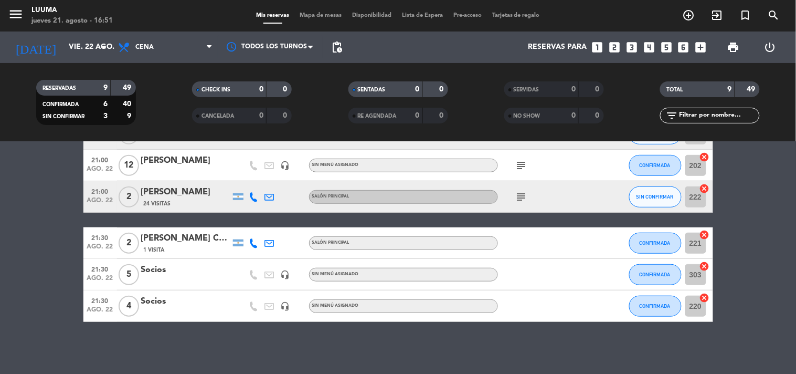
click at [304, 13] on span "Mapa de mesas" at bounding box center [321, 16] width 52 height 6
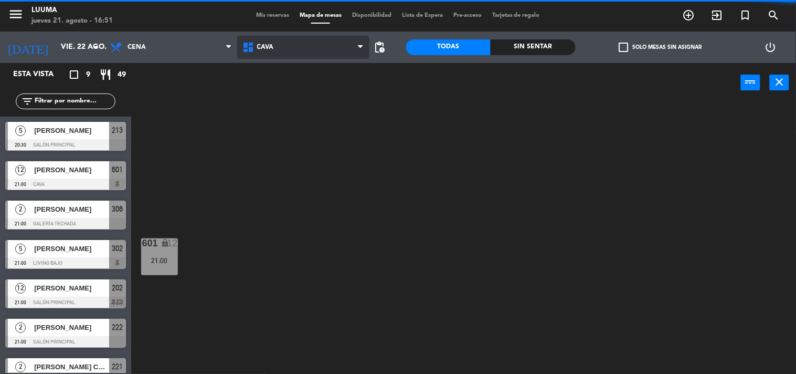
click at [323, 44] on span "Cava" at bounding box center [303, 47] width 132 height 23
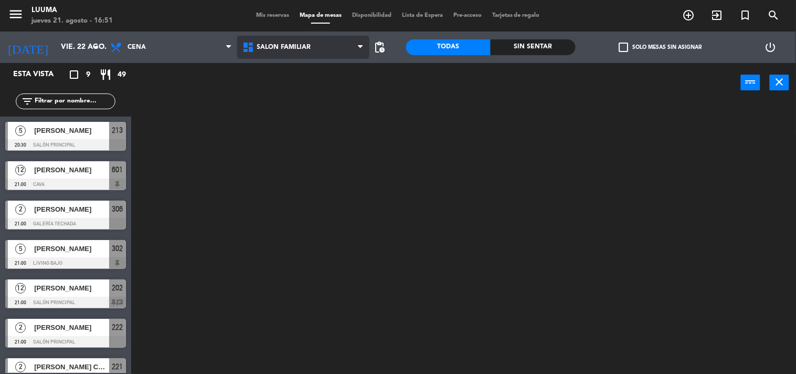
click at [319, 207] on ng-component "menu Luuma jueves 21. agosto - 16:51 Mis reservas Mapa de mesas Disponibilidad …" at bounding box center [398, 187] width 796 height 374
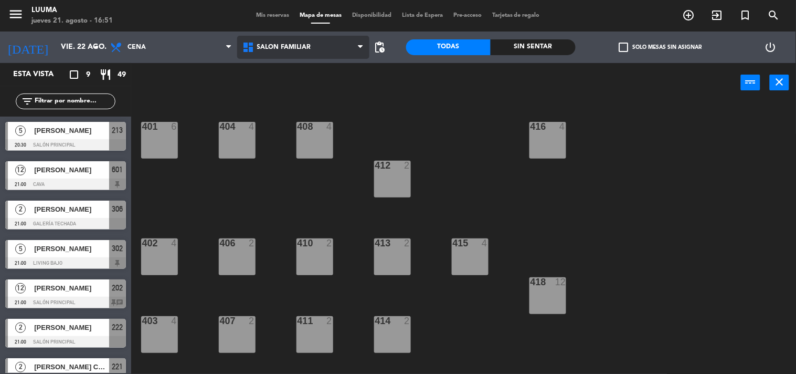
click at [335, 48] on span "Salón Familiar" at bounding box center [303, 47] width 132 height 23
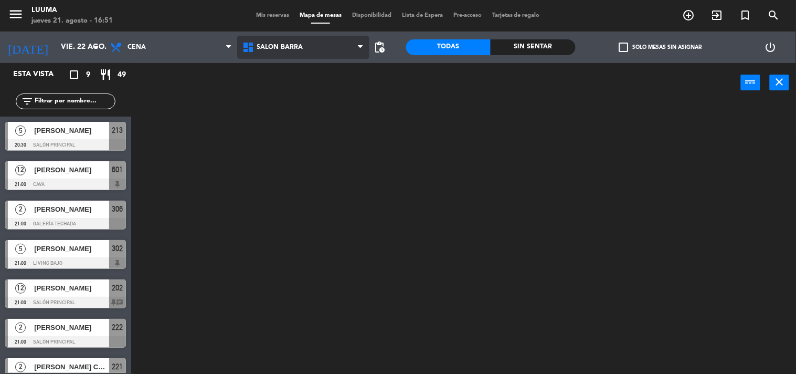
click at [287, 186] on ng-component "menu Luuma jueves 21. agosto - 16:51 Mis reservas Mapa de mesas Disponibilidad …" at bounding box center [398, 187] width 796 height 374
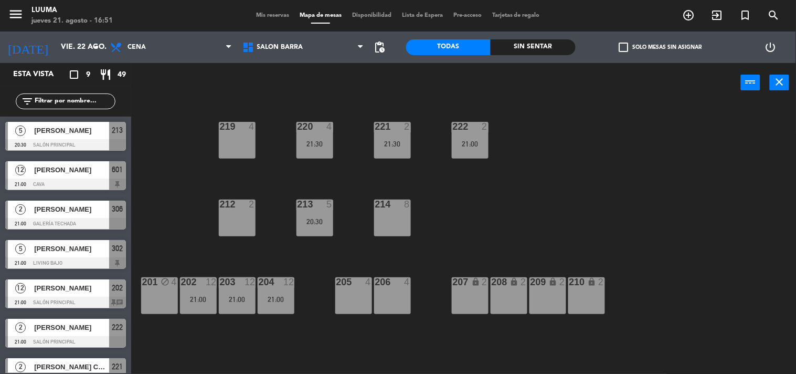
click at [237, 135] on div "219 4" at bounding box center [237, 140] width 37 height 37
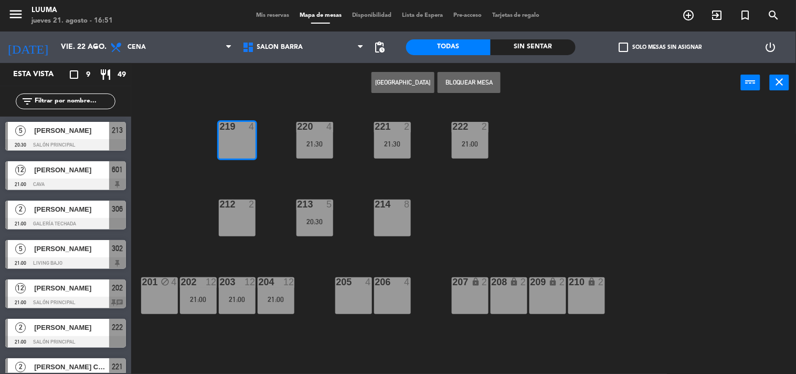
click at [392, 88] on button "[GEOGRAPHIC_DATA]" at bounding box center [403, 82] width 63 height 21
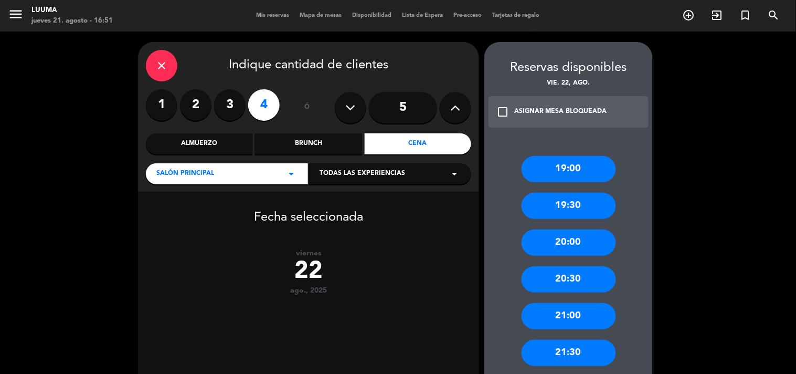
click at [172, 60] on div "close" at bounding box center [161, 65] width 31 height 31
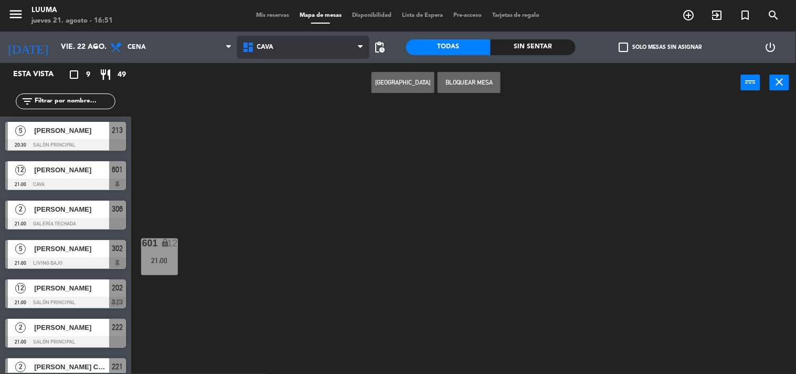
click at [313, 50] on span "Cava" at bounding box center [303, 47] width 132 height 23
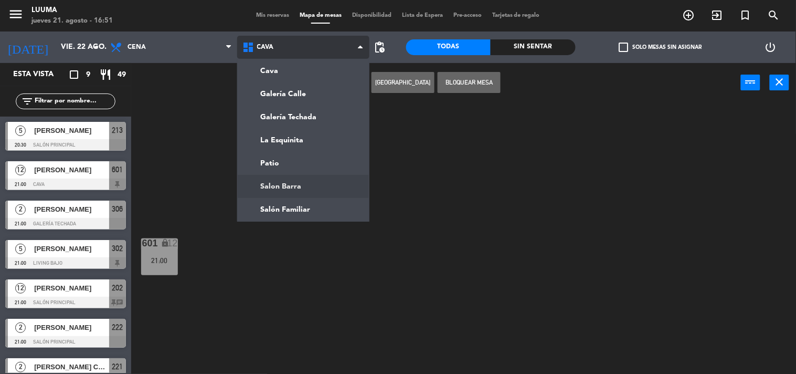
click at [310, 182] on ng-component "menu Luuma jueves 21. agosto - 16:51 Mis reservas Mapa de mesas Disponibilidad …" at bounding box center [398, 187] width 796 height 374
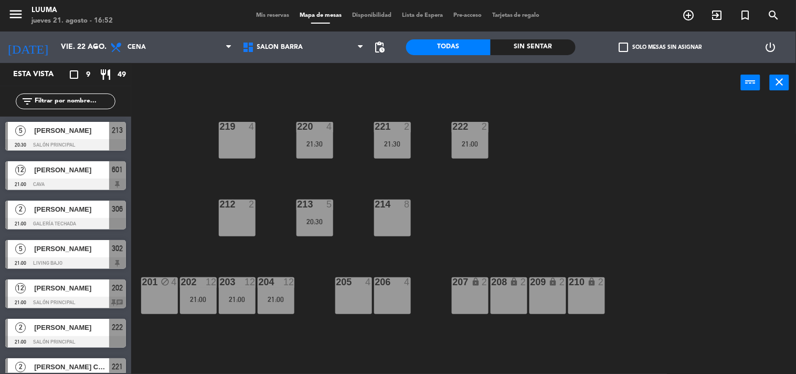
click at [388, 204] on div at bounding box center [392, 203] width 17 height 9
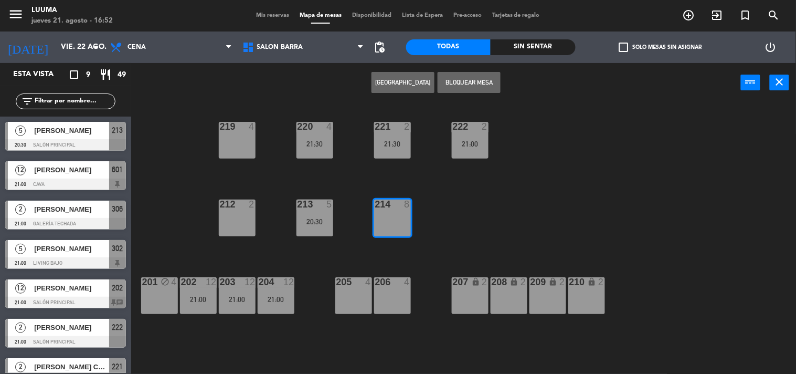
click at [407, 75] on button "[GEOGRAPHIC_DATA]" at bounding box center [403, 82] width 63 height 21
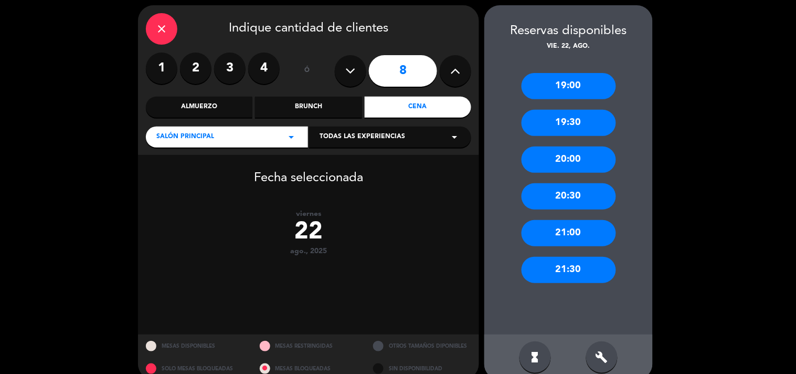
scroll to position [53, 0]
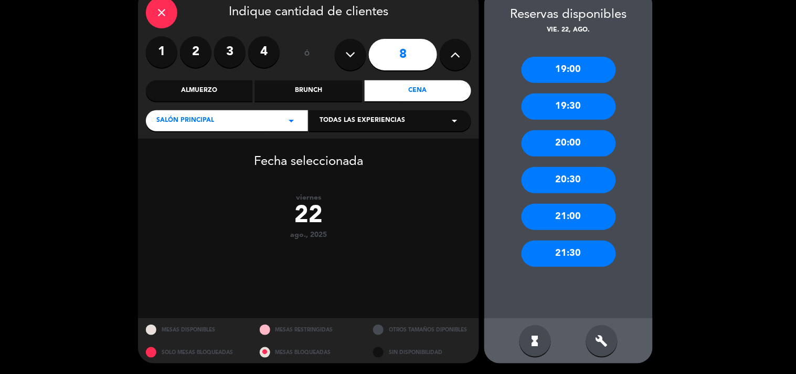
drag, startPoint x: 608, startPoint y: 335, endPoint x: 597, endPoint y: 323, distance: 16.3
click at [605, 334] on icon "build" at bounding box center [602, 340] width 13 height 13
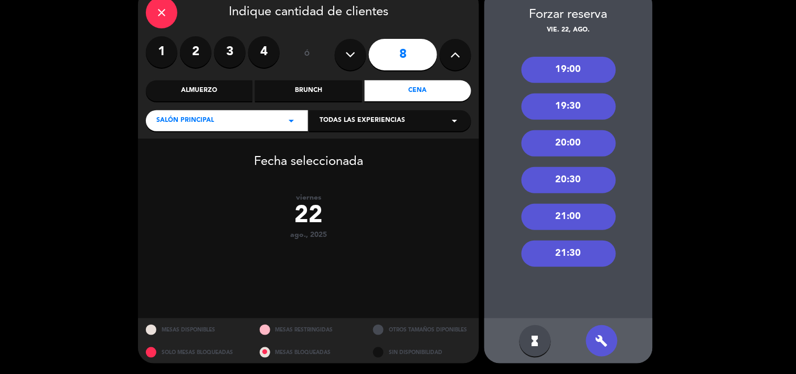
click at [568, 168] on div "20:30" at bounding box center [569, 180] width 94 height 26
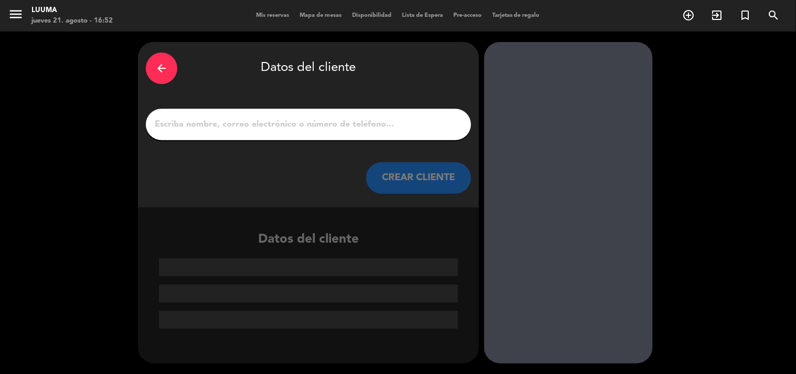
click at [269, 129] on input "1" at bounding box center [309, 124] width 310 height 15
paste input "[PERSON_NAME]"
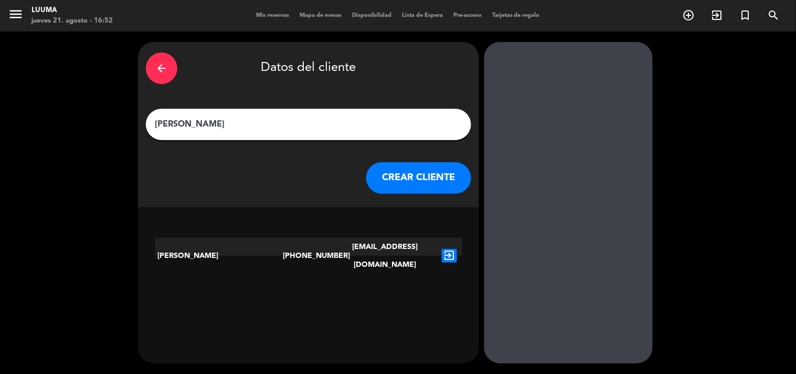
type input "[PERSON_NAME]"
click at [450, 249] on icon "exit_to_app" at bounding box center [449, 256] width 15 height 14
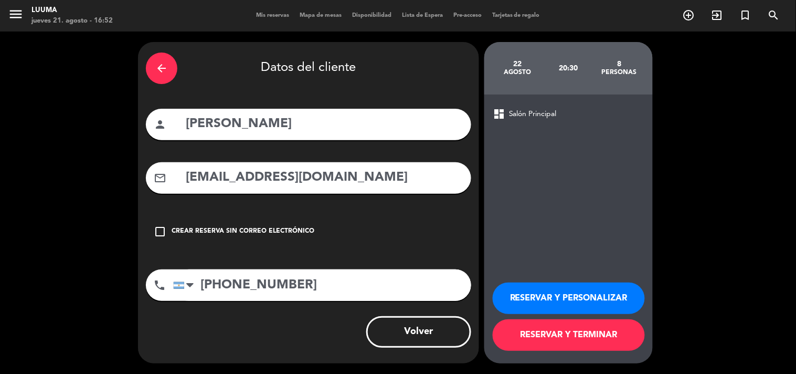
click at [607, 329] on button "RESERVAR Y TERMINAR" at bounding box center [569, 334] width 152 height 31
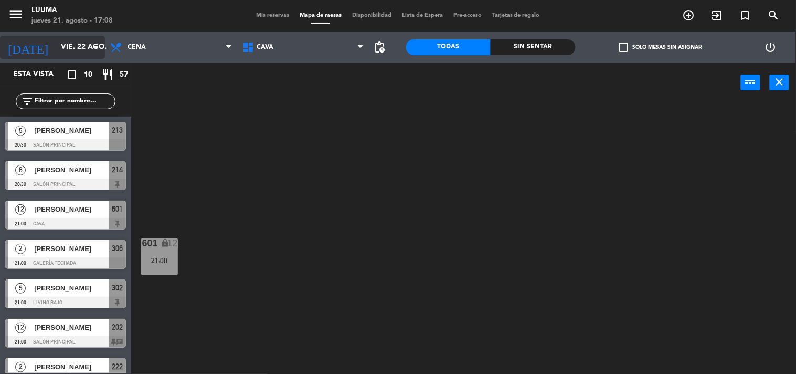
click at [57, 39] on input "vie. 22 ago." at bounding box center [106, 47] width 100 height 19
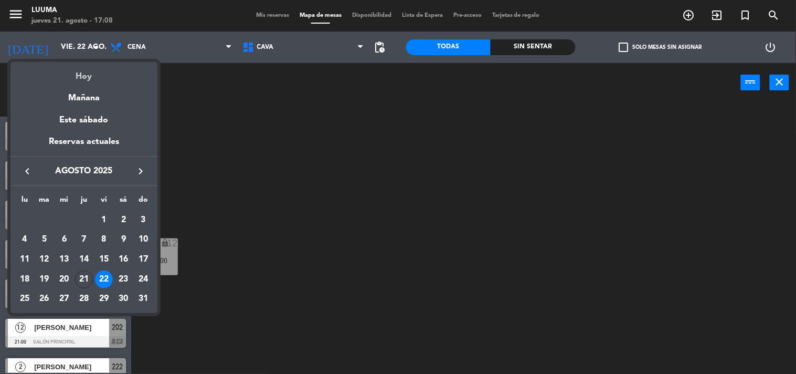
click at [92, 67] on div "Hoy" at bounding box center [83, 73] width 147 height 22
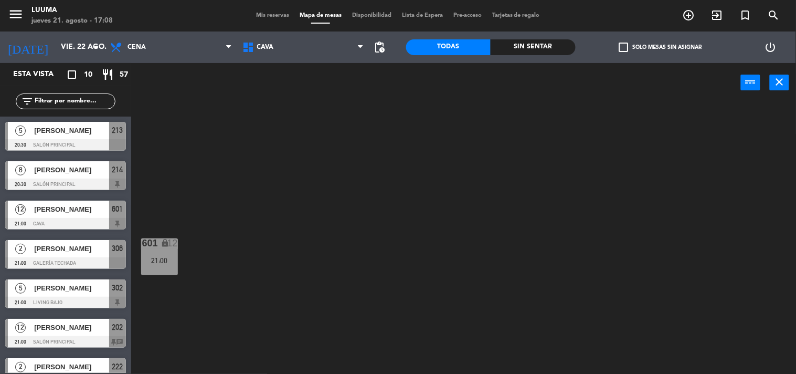
type input "jue. 21 ago."
click at [274, 22] on div "menu Luuma jueves 21. agosto - 17:08 Mis reservas Mapa de mesas Disponibilidad …" at bounding box center [398, 15] width 796 height 31
click at [274, 19] on div "Mis reservas Mapa de mesas Disponibilidad Lista de Espera Pre-acceso Tarjetas d…" at bounding box center [398, 15] width 295 height 9
click at [274, 14] on span "Mis reservas" at bounding box center [273, 16] width 44 height 6
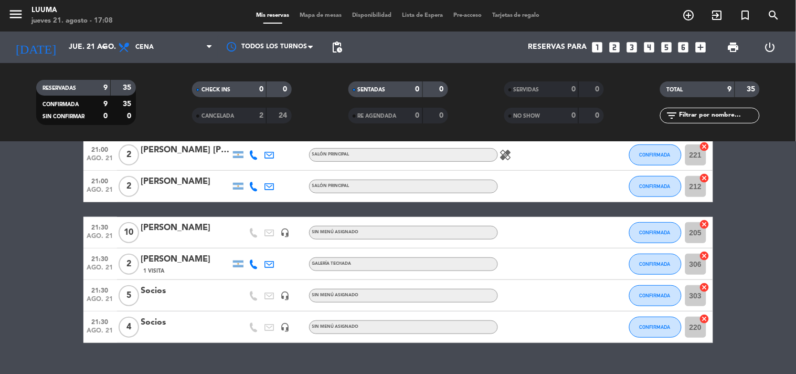
scroll to position [196, 0]
